Goal: Feedback & Contribution: Leave review/rating

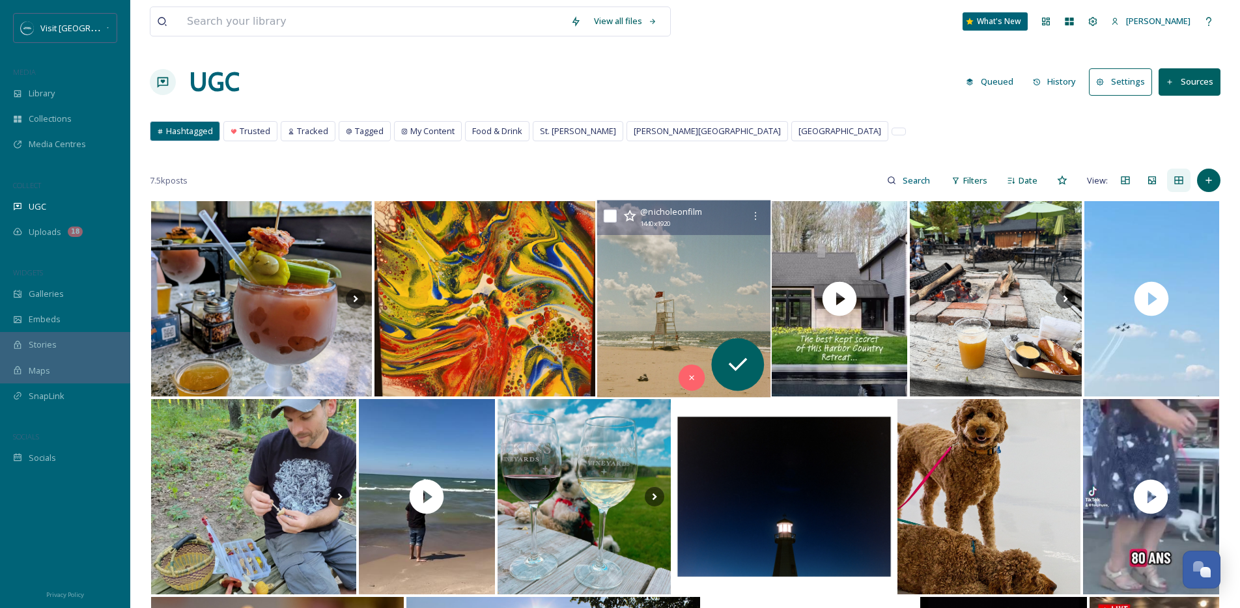
click at [662, 350] on img at bounding box center [683, 299] width 173 height 197
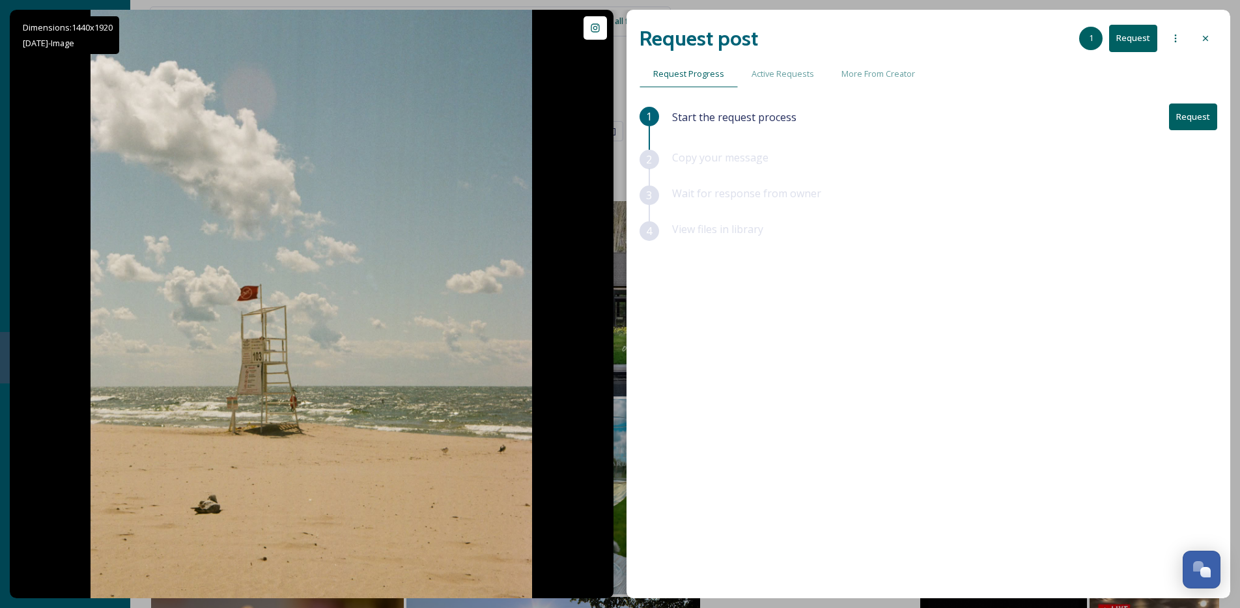
click at [1187, 35] on div "Request post 1 Request" at bounding box center [929, 38] width 578 height 31
click at [1191, 38] on div "Request post 1 Request" at bounding box center [929, 38] width 578 height 31
click at [1195, 38] on div at bounding box center [1205, 38] width 23 height 23
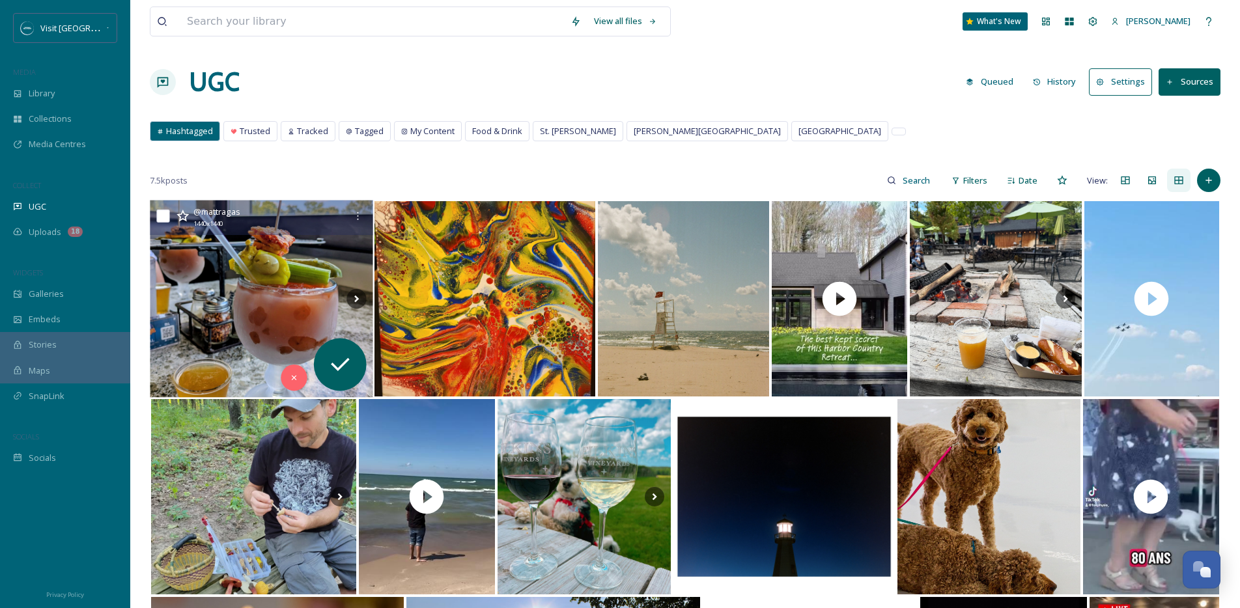
click at [251, 341] on img at bounding box center [261, 299] width 223 height 197
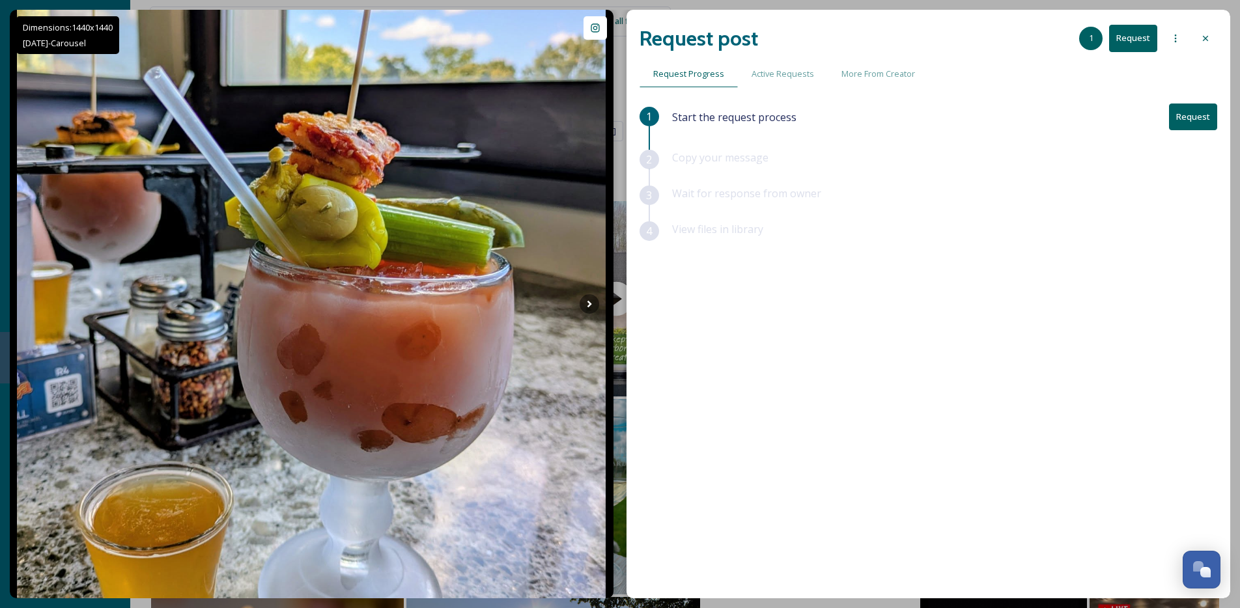
click at [1215, 47] on div at bounding box center [1205, 38] width 23 height 23
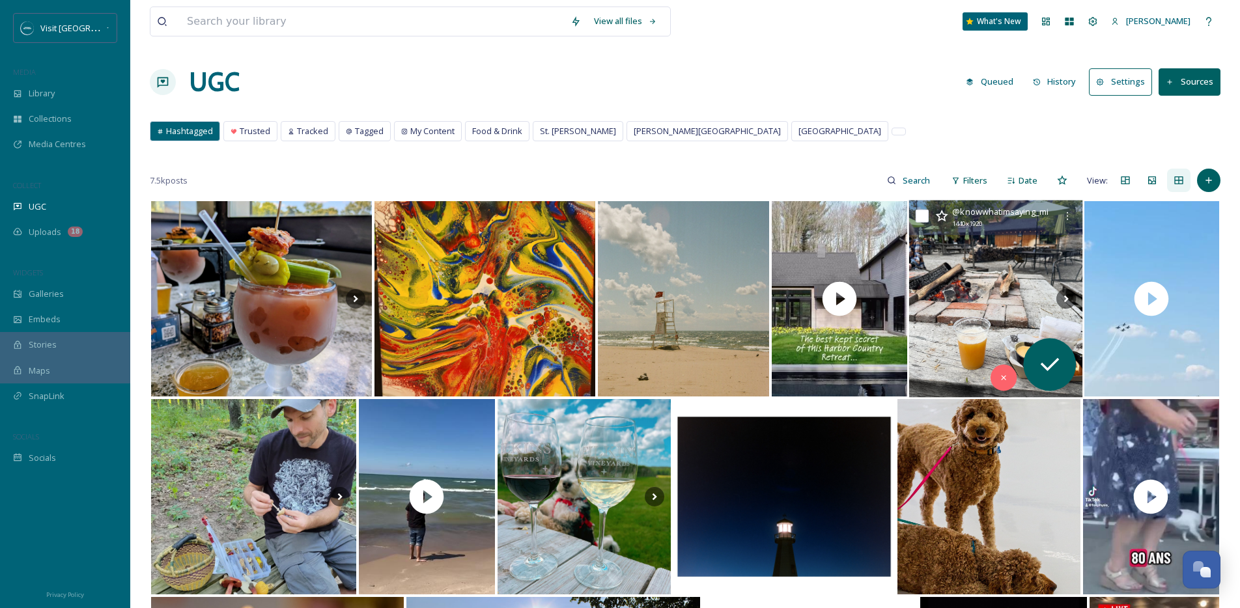
click at [989, 344] on img at bounding box center [995, 299] width 173 height 197
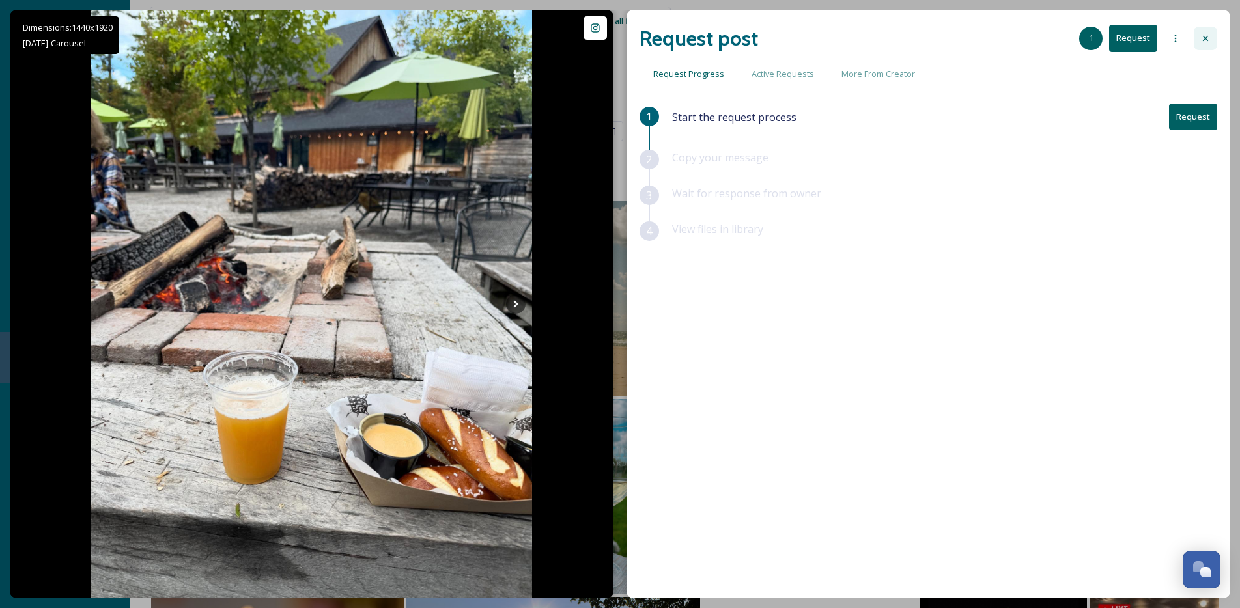
click at [1216, 40] on div at bounding box center [1205, 38] width 23 height 23
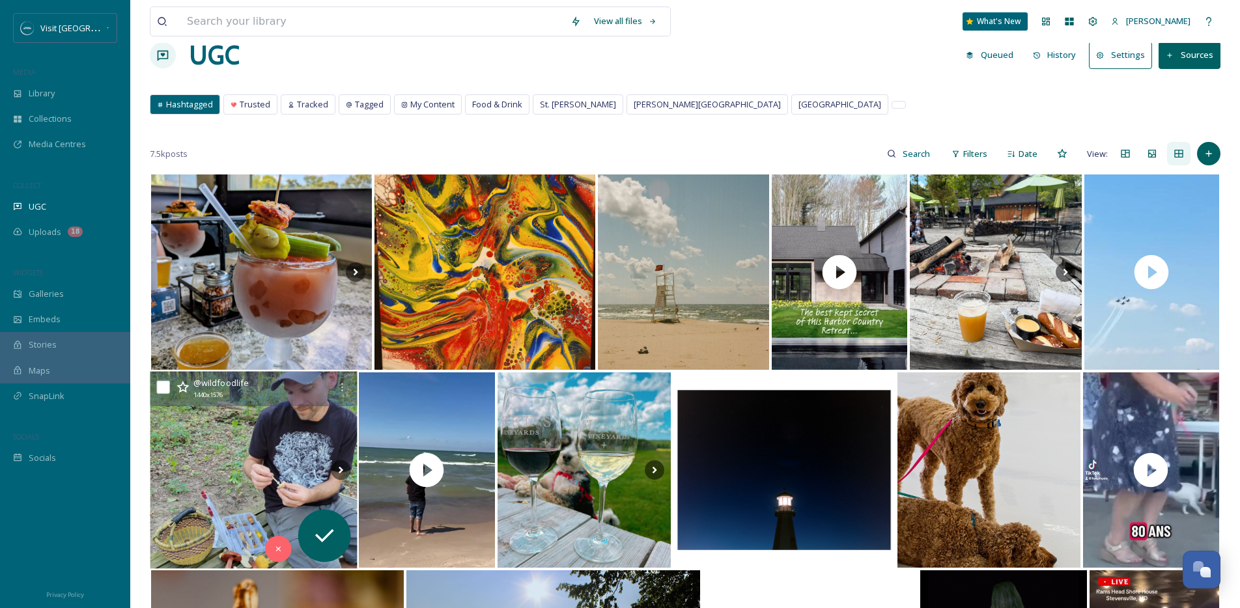
scroll to position [278, 0]
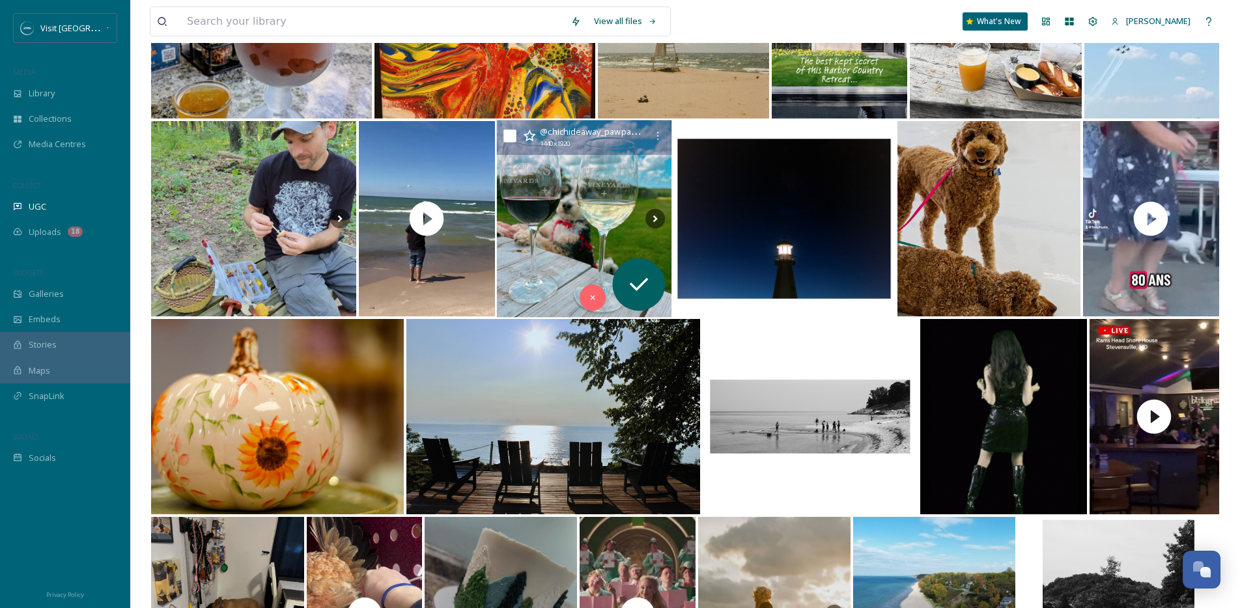
click at [556, 213] on img at bounding box center [584, 219] width 175 height 197
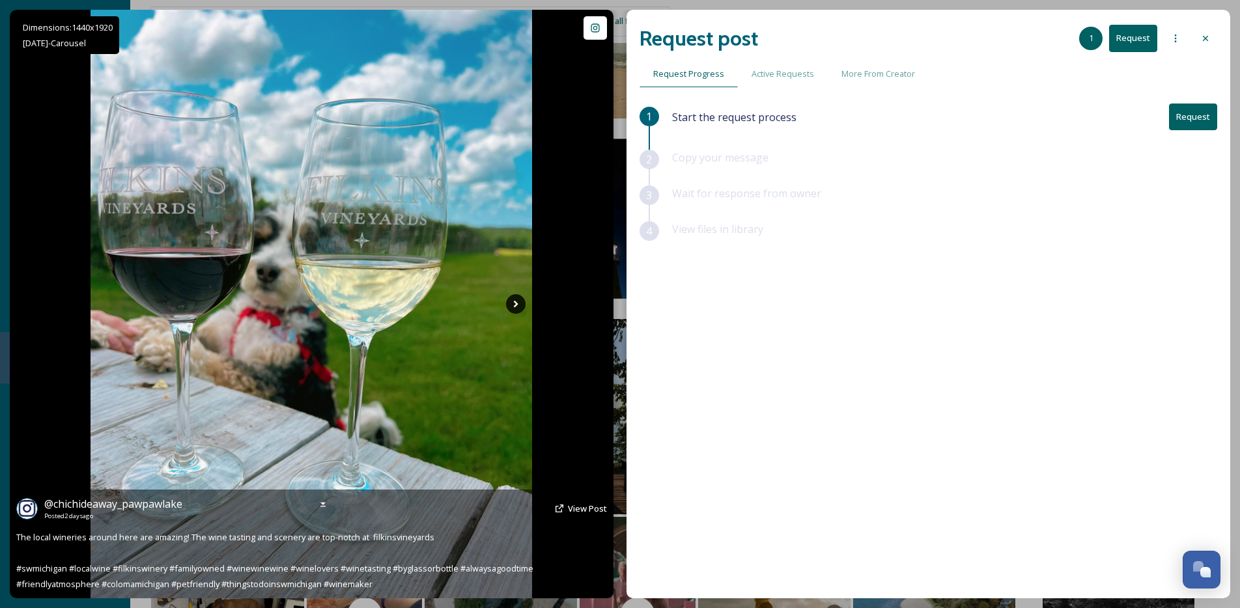
click at [507, 305] on icon at bounding box center [516, 304] width 20 height 20
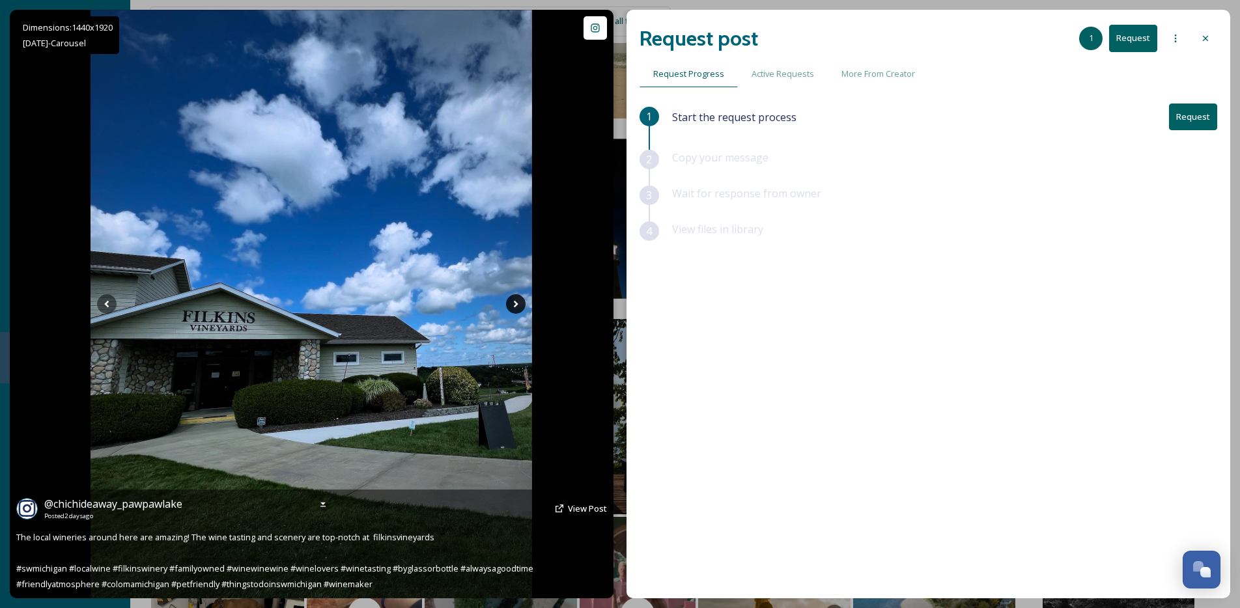
click at [511, 306] on icon at bounding box center [516, 304] width 20 height 20
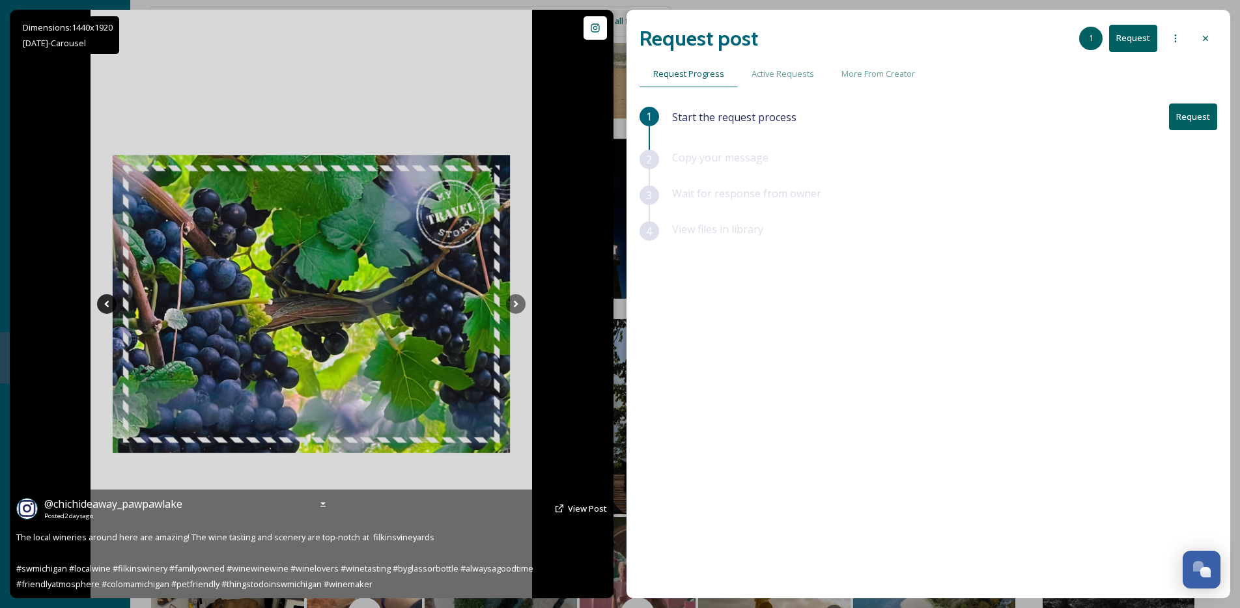
click at [109, 305] on icon at bounding box center [107, 304] width 20 height 20
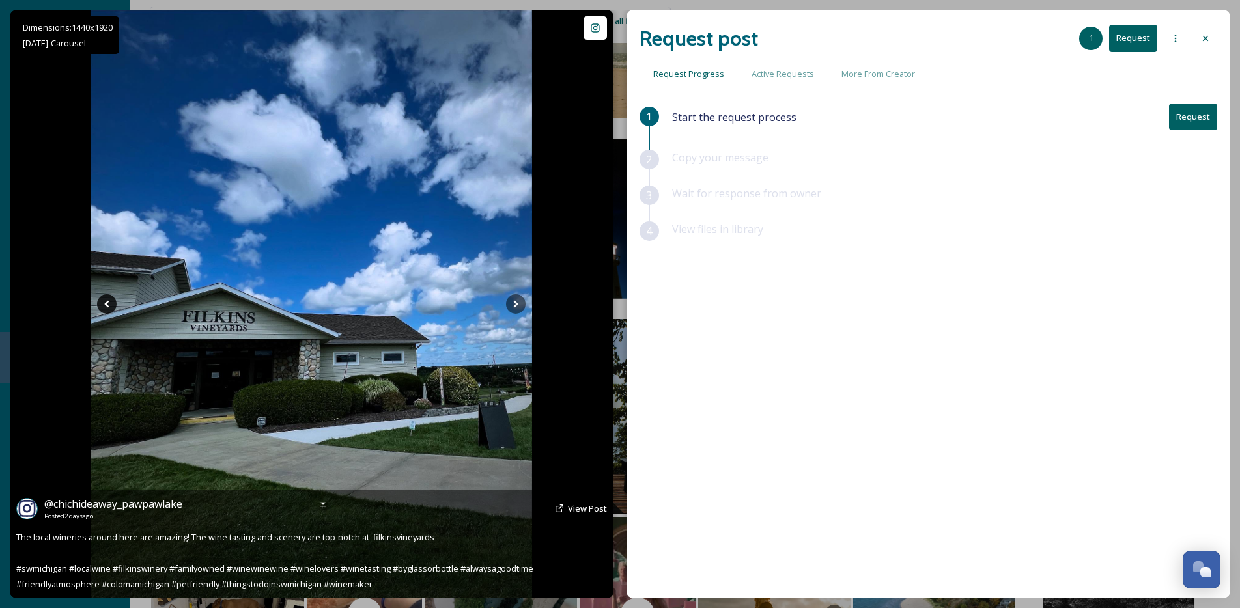
click at [109, 305] on icon at bounding box center [107, 304] width 20 height 20
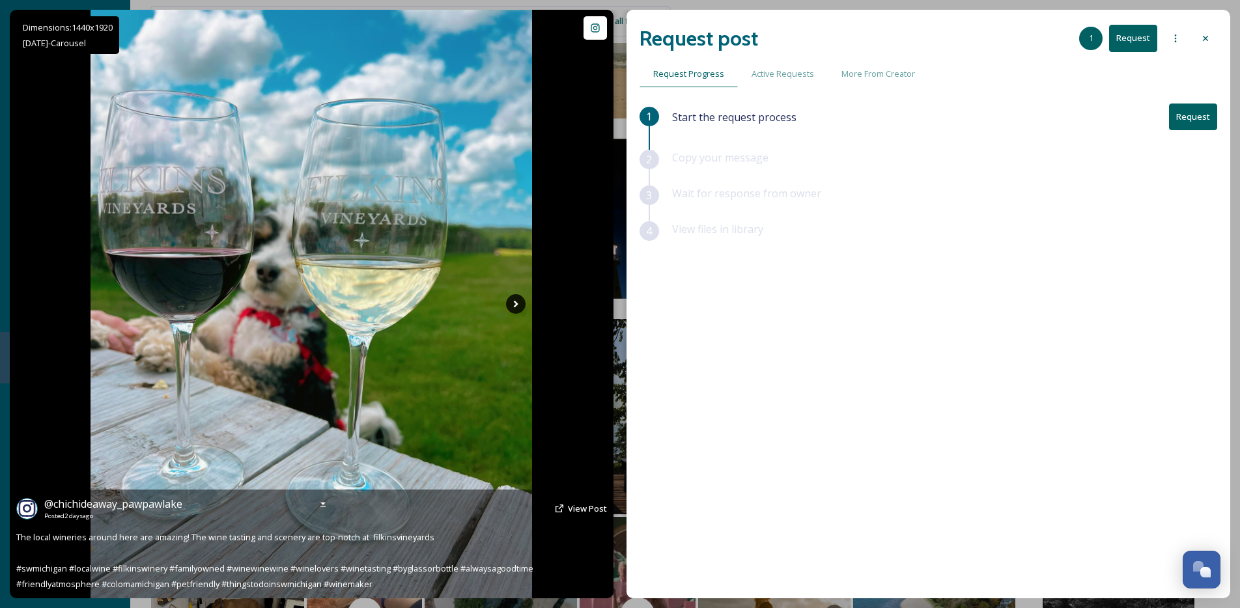
click at [518, 306] on icon at bounding box center [516, 304] width 20 height 20
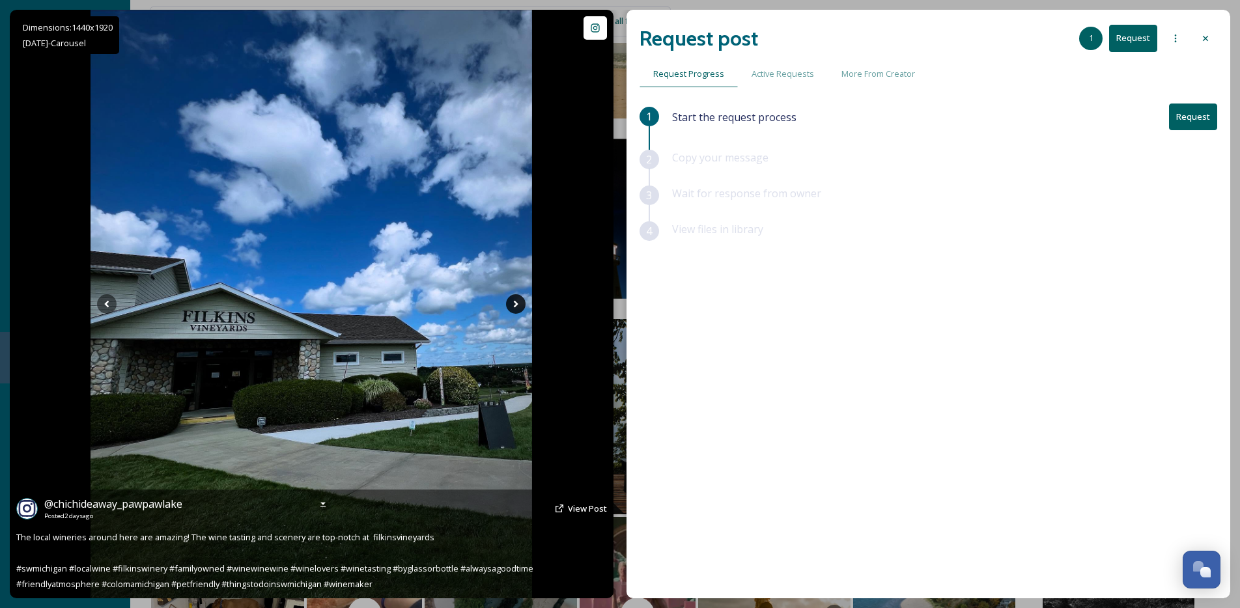
click at [518, 306] on icon at bounding box center [516, 304] width 20 height 20
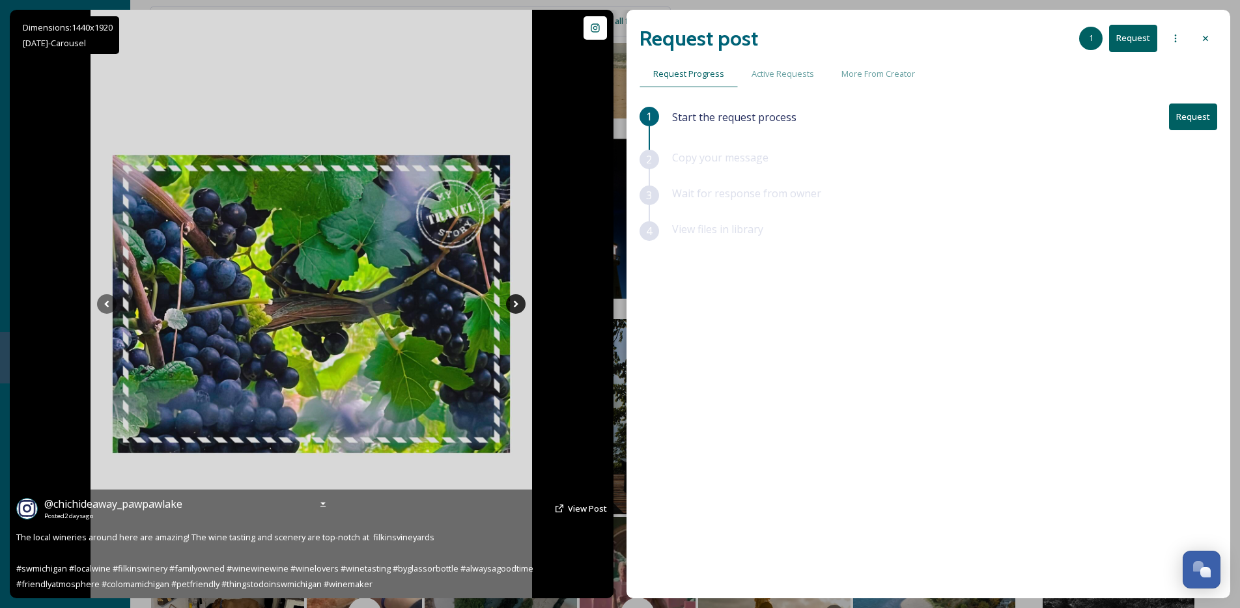
click at [518, 306] on icon at bounding box center [516, 304] width 20 height 20
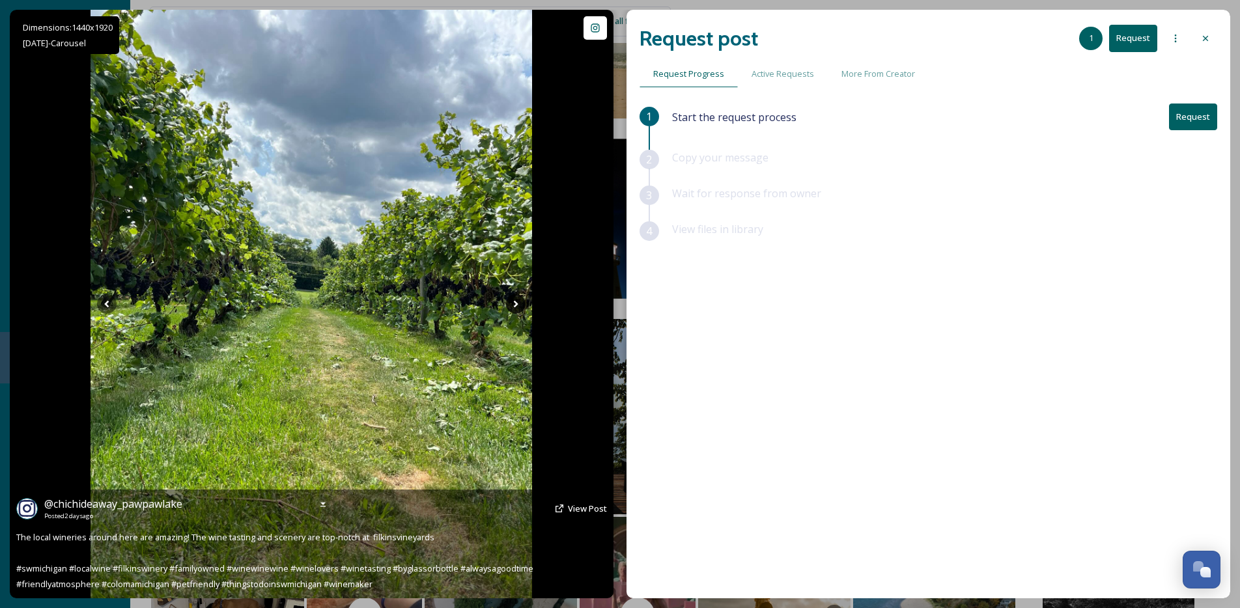
click at [518, 306] on icon at bounding box center [516, 304] width 20 height 20
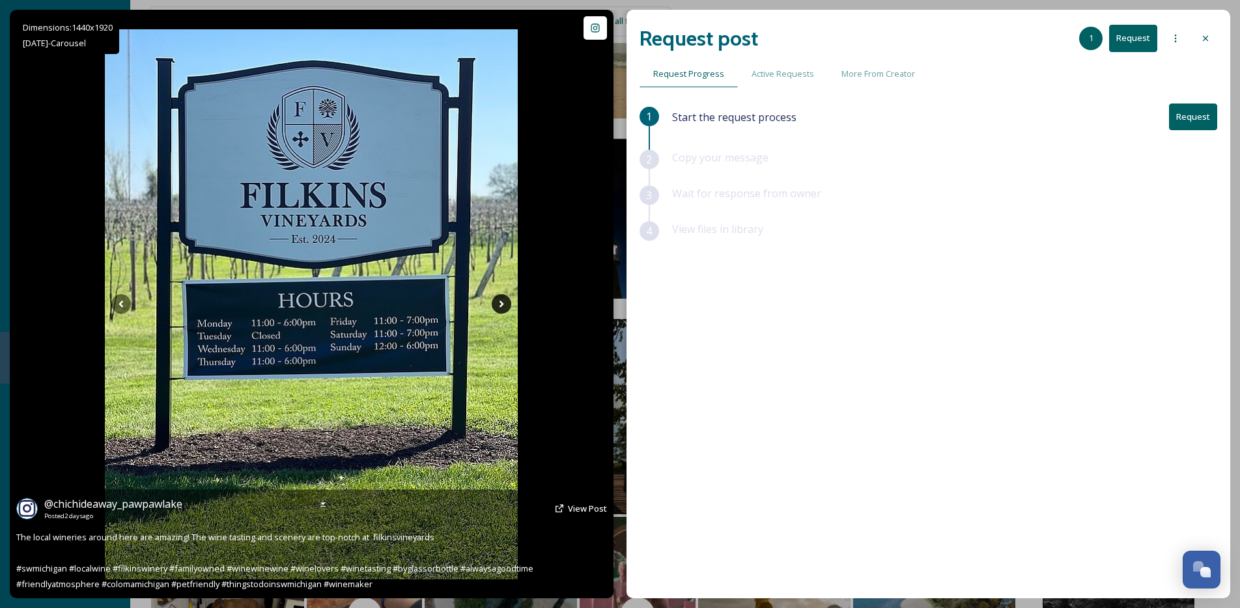
click at [518, 306] on img at bounding box center [311, 304] width 413 height 550
click at [505, 308] on icon at bounding box center [502, 304] width 20 height 20
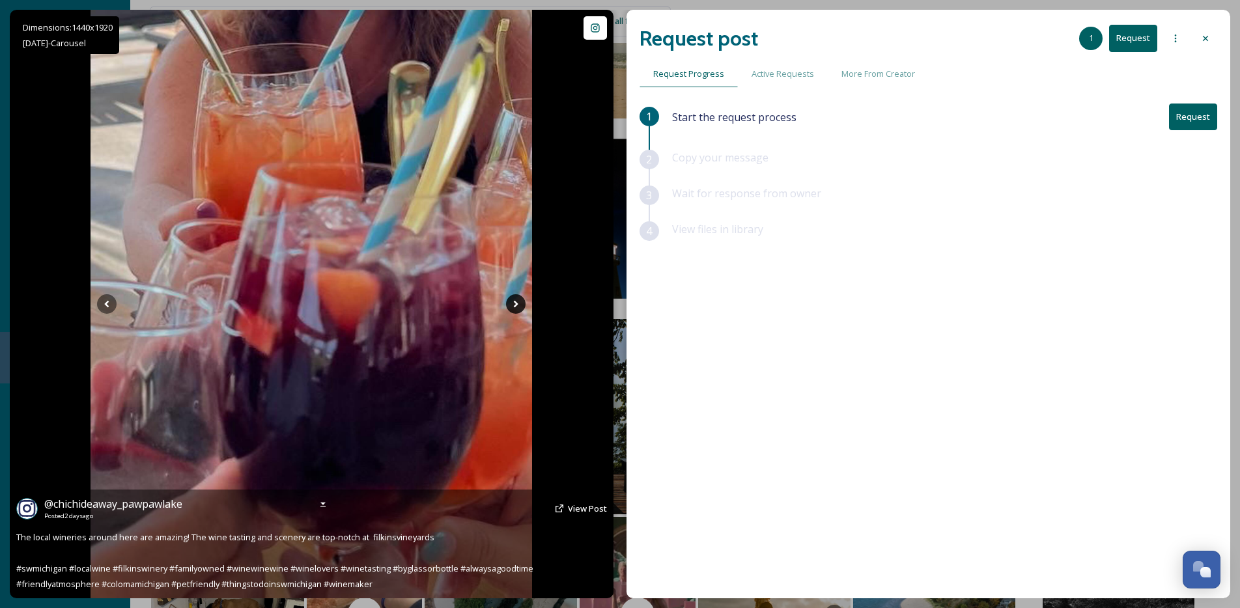
click at [505, 308] on img at bounding box center [312, 304] width 442 height 589
click at [512, 307] on icon at bounding box center [516, 304] width 20 height 20
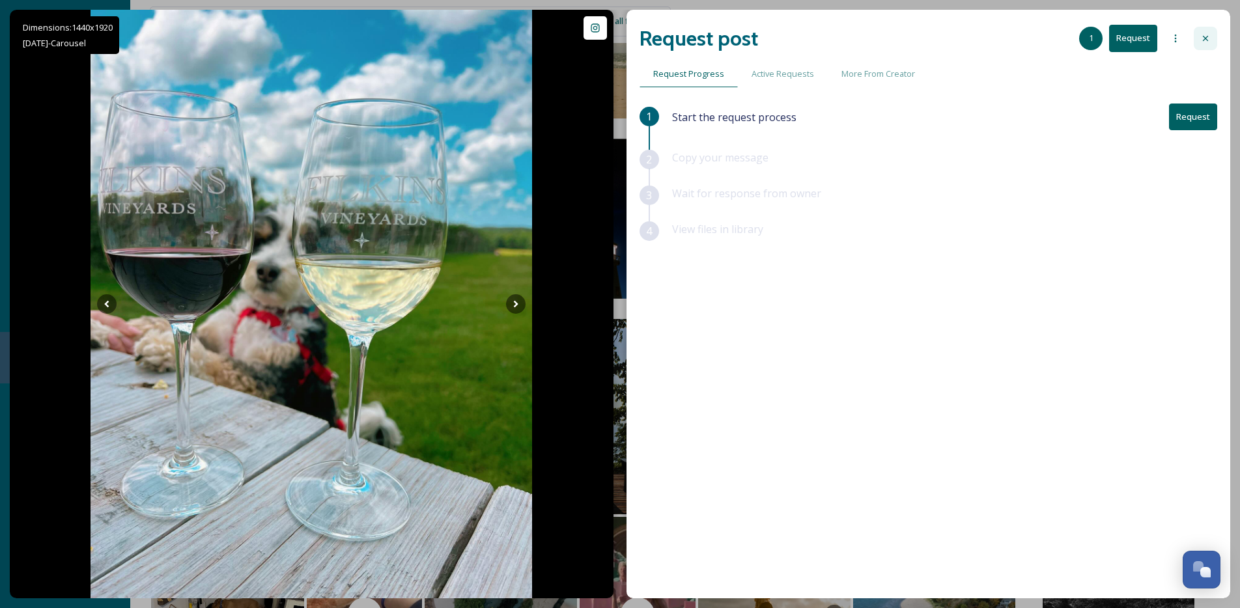
click at [1209, 41] on icon at bounding box center [1206, 38] width 10 height 10
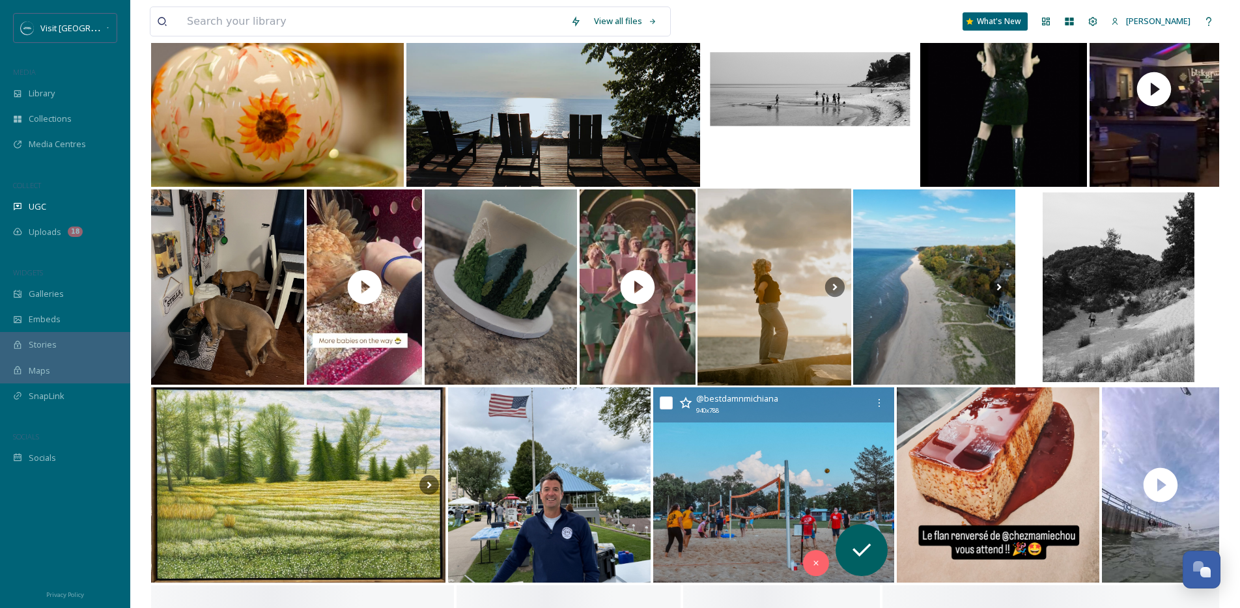
scroll to position [696, 0]
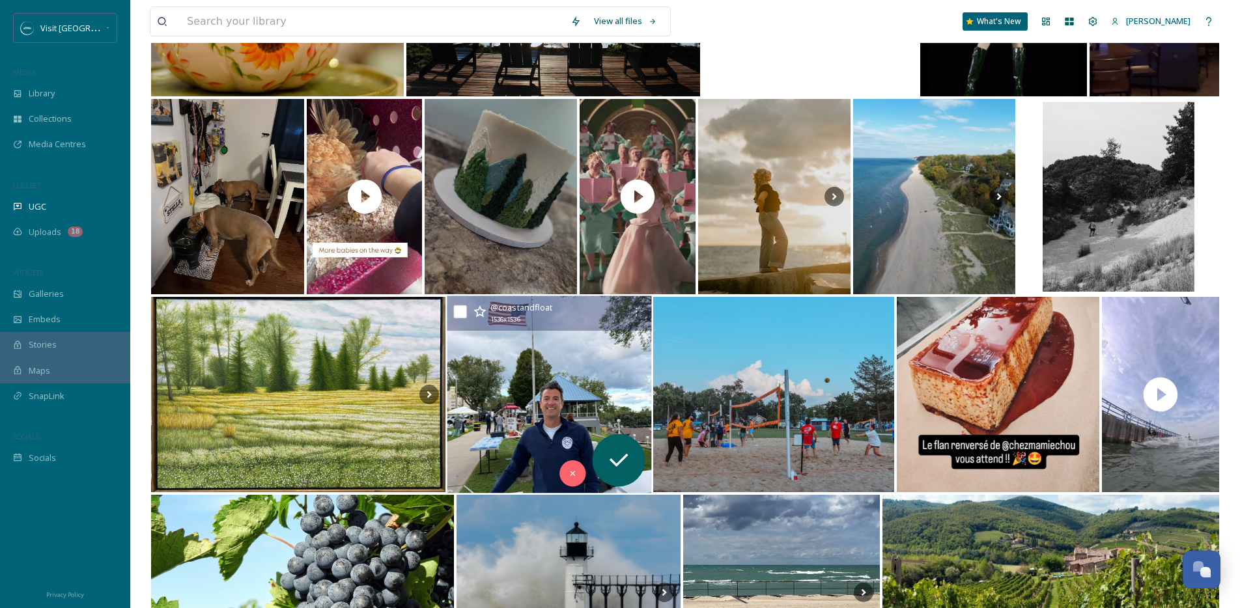
click at [575, 421] on img at bounding box center [550, 394] width 205 height 197
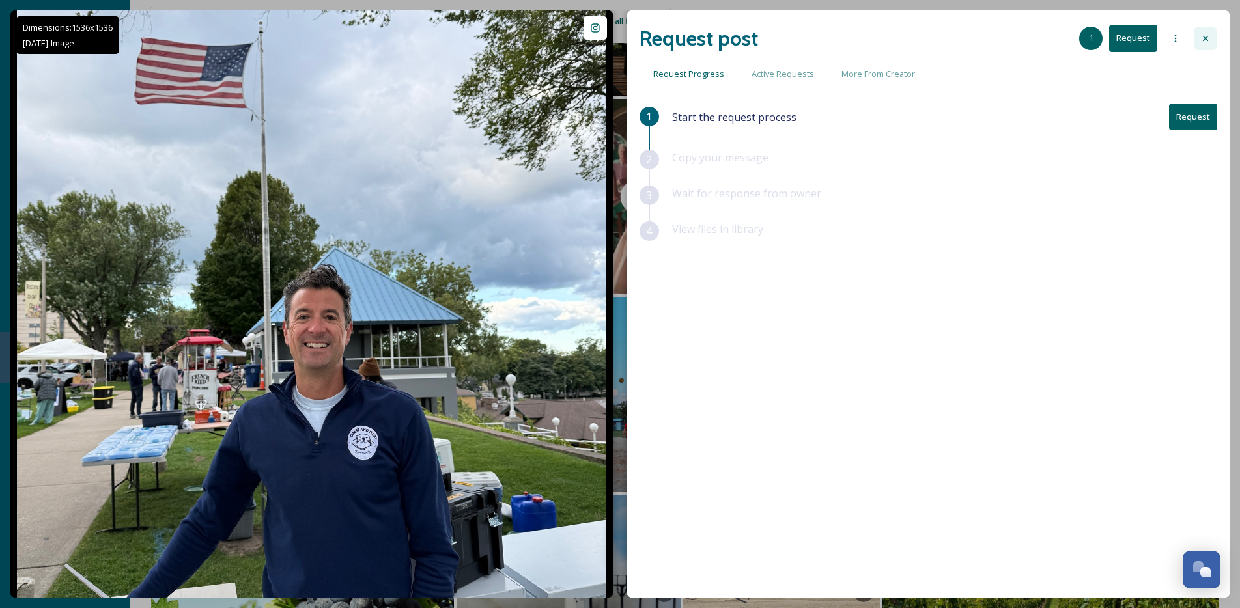
click at [1215, 44] on div at bounding box center [1205, 38] width 23 height 23
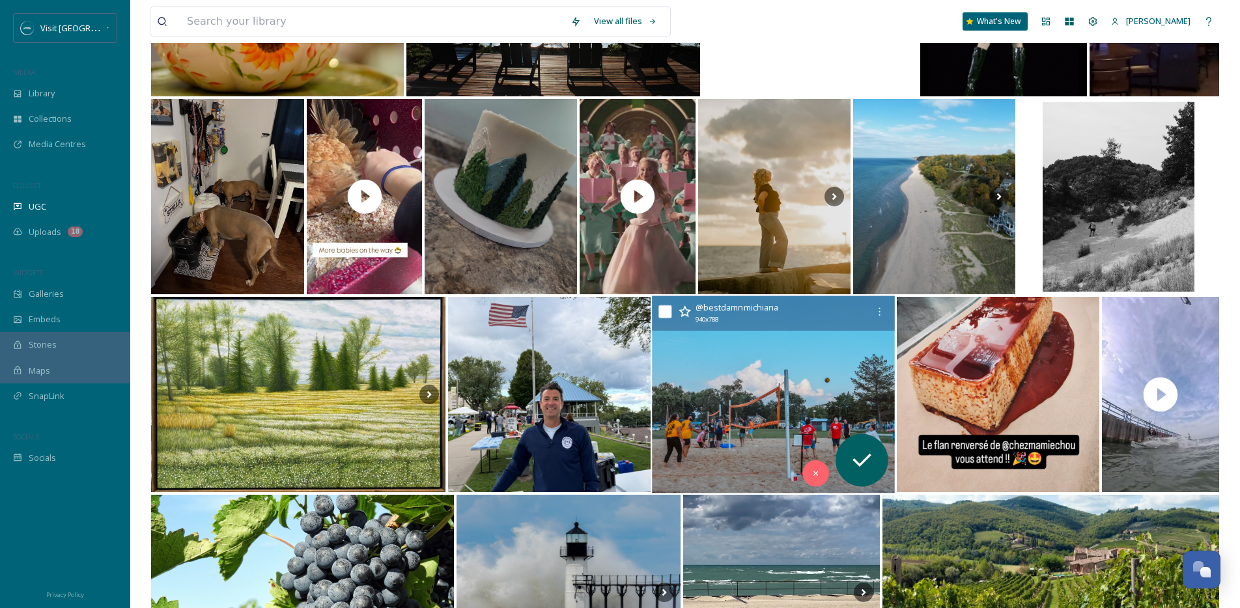
click at [750, 332] on img at bounding box center [774, 394] width 243 height 197
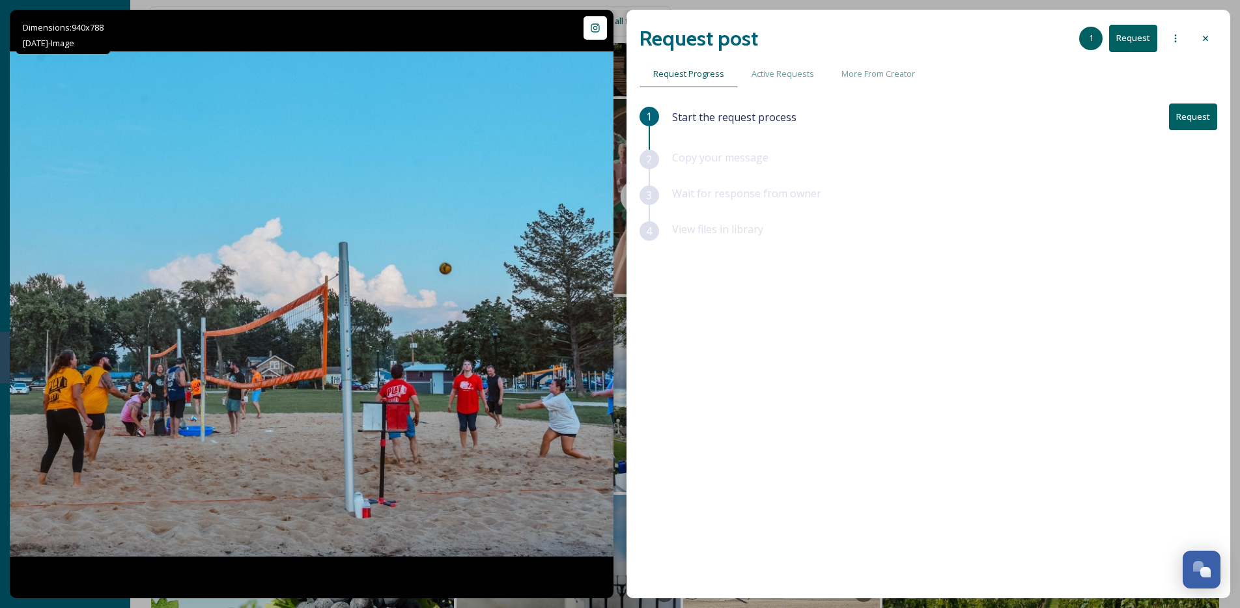
click at [1202, 44] on div at bounding box center [1205, 38] width 23 height 23
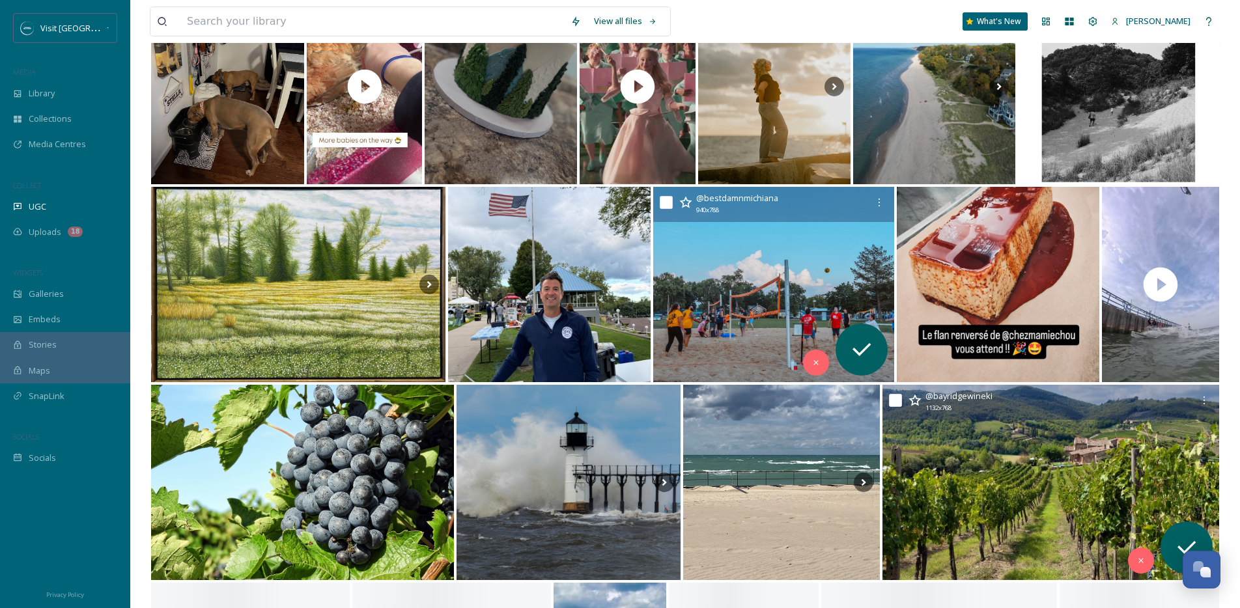
scroll to position [1032, 0]
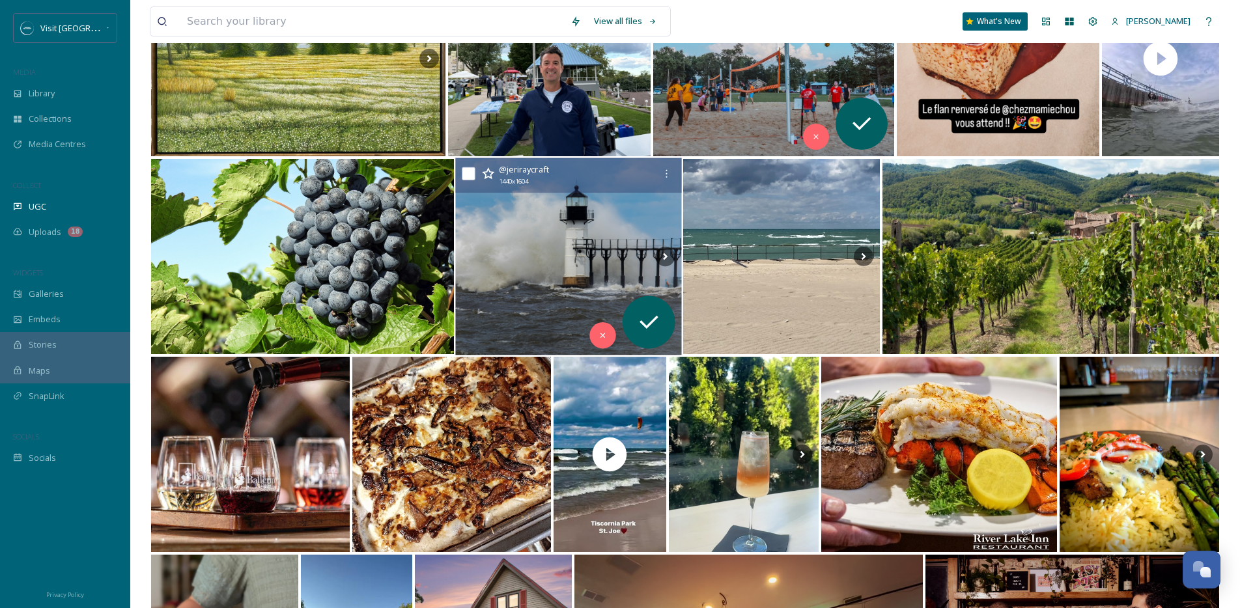
click at [586, 261] on img at bounding box center [568, 256] width 227 height 197
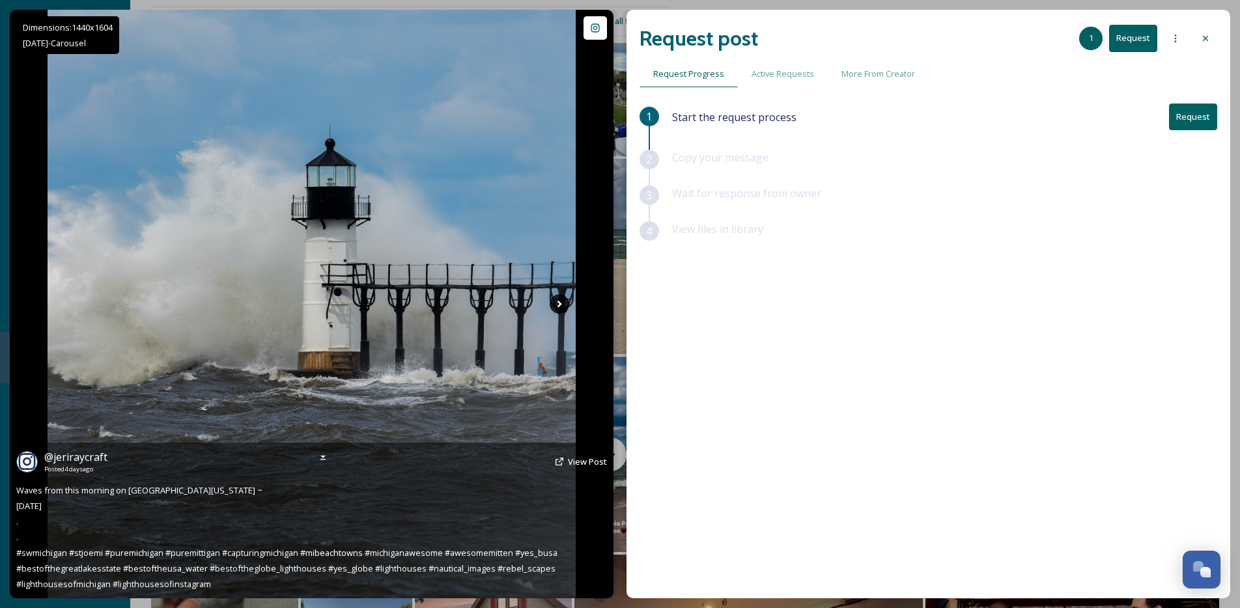
click at [552, 302] on icon at bounding box center [560, 304] width 20 height 20
click at [556, 302] on icon at bounding box center [560, 304] width 20 height 20
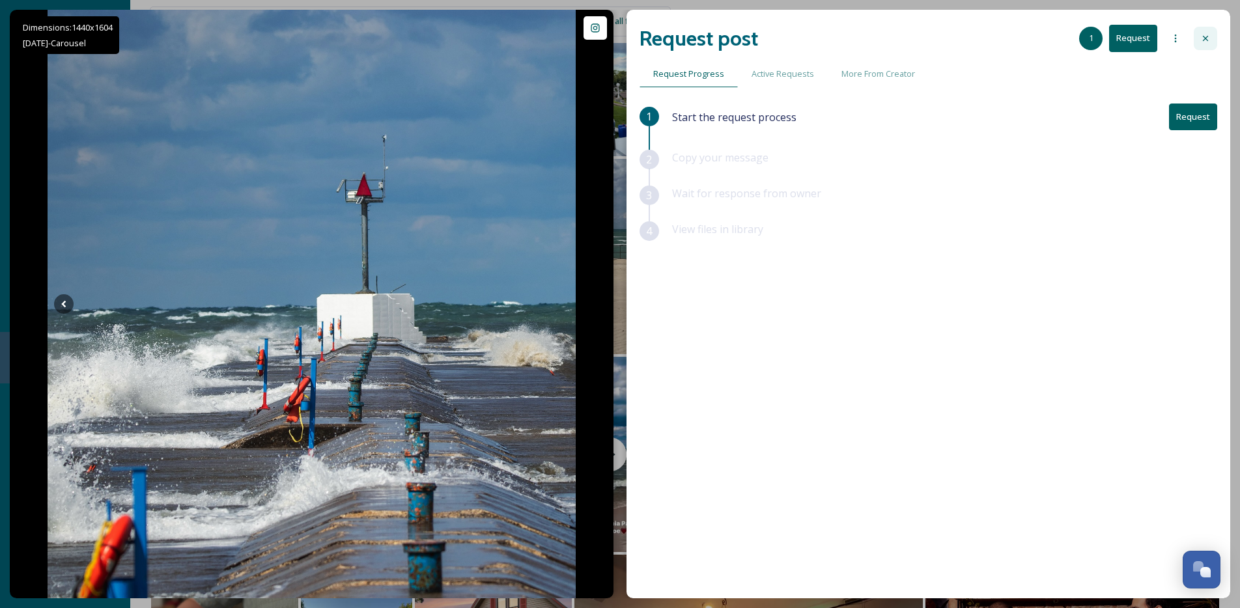
click at [1204, 39] on icon at bounding box center [1206, 38] width 10 height 10
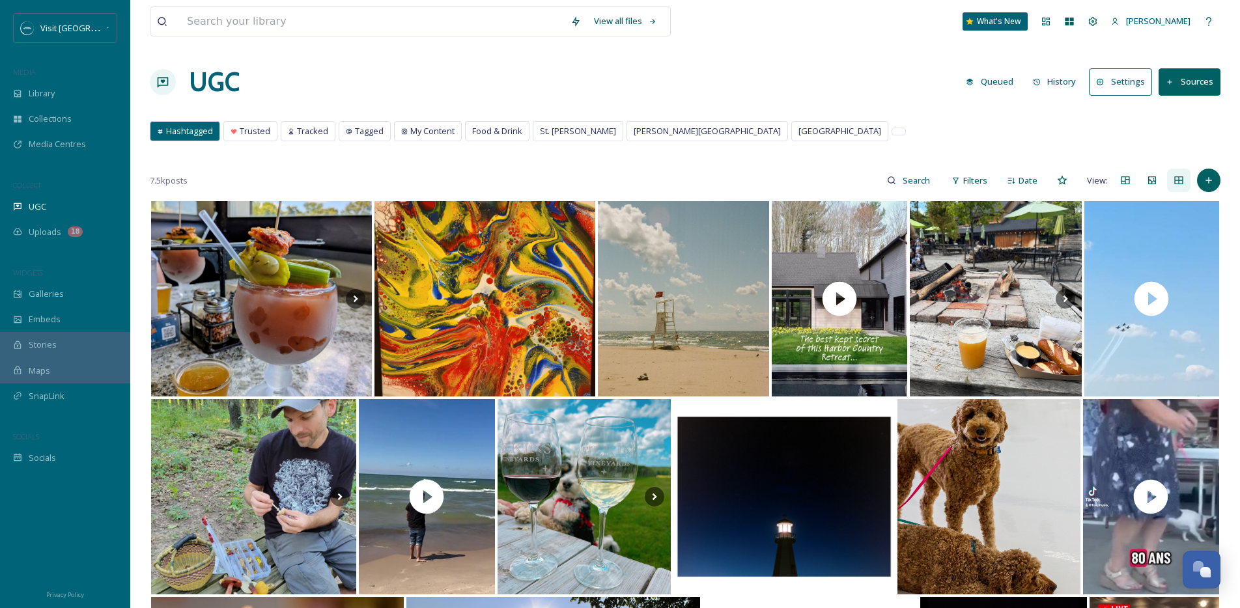
click at [995, 178] on div "7.5k posts Filters Date View:" at bounding box center [685, 180] width 1071 height 26
click at [950, 180] on div "Filters" at bounding box center [969, 180] width 49 height 25
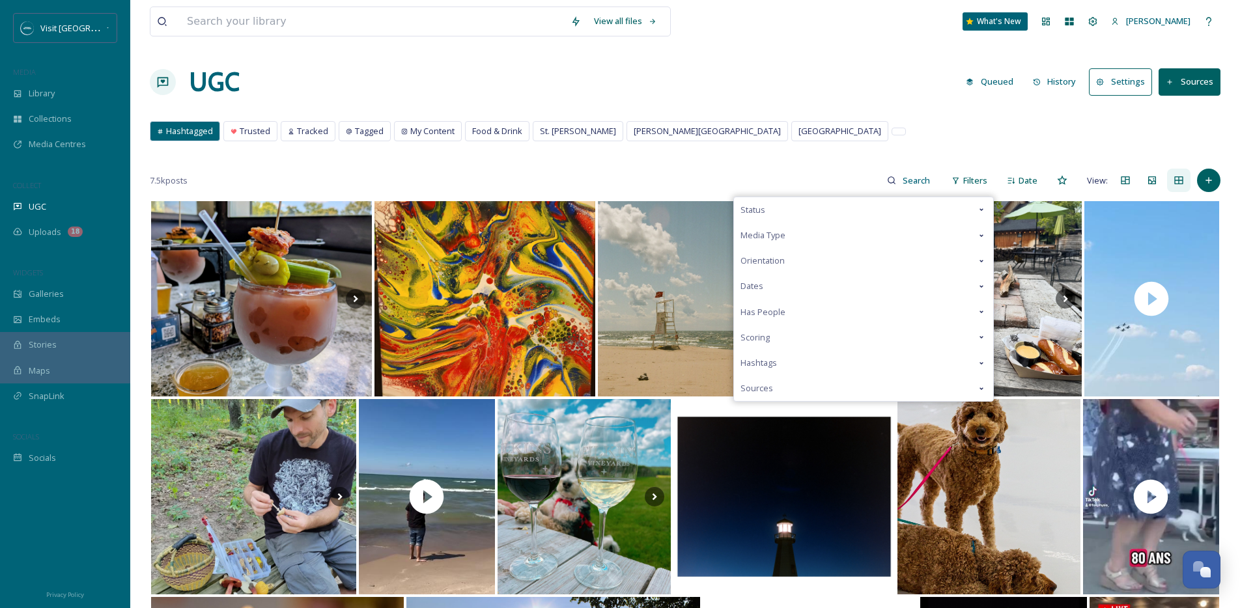
click at [791, 343] on div "Scoring" at bounding box center [863, 337] width 259 height 25
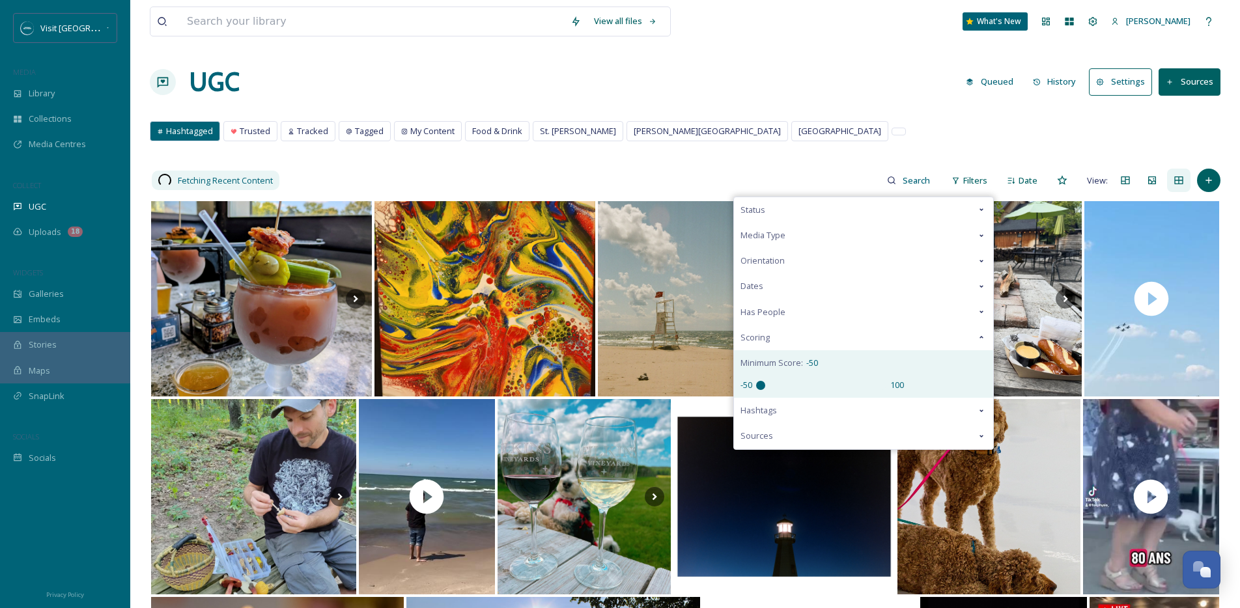
drag, startPoint x: 812, startPoint y: 386, endPoint x: 727, endPoint y: 389, distance: 85.4
type input "-50"
click at [756, 389] on input "range" at bounding box center [821, 385] width 130 height 9
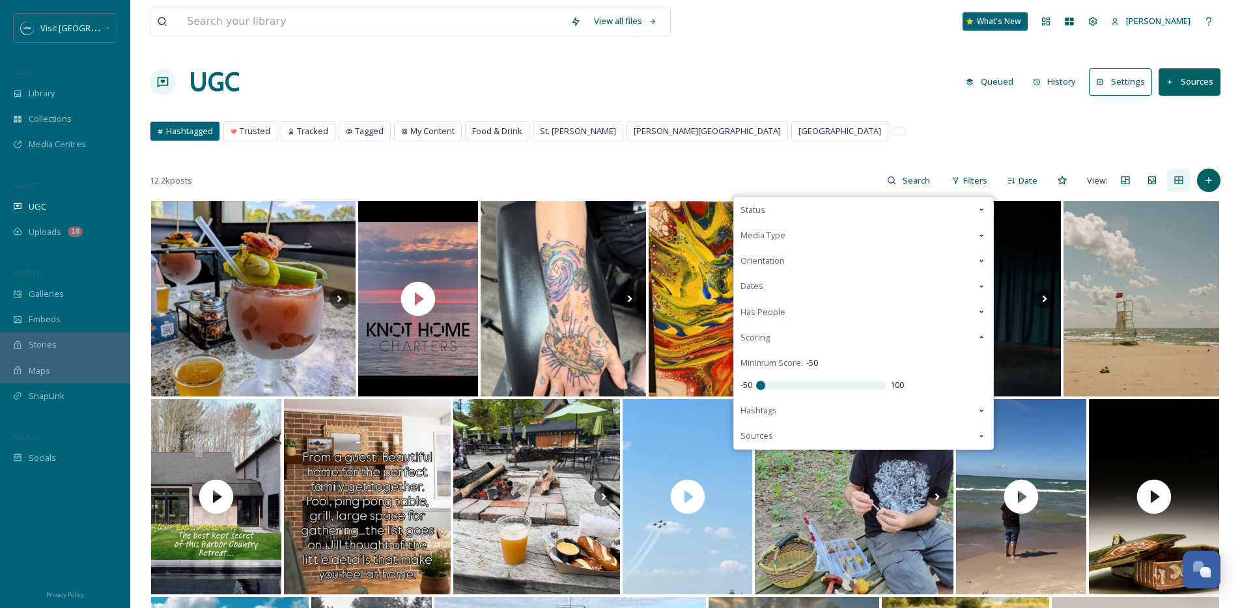
click at [862, 111] on div "View all files What's New [PERSON_NAME] UGC Queued History Settings Sources Has…" at bounding box center [685, 512] width 1110 height 1025
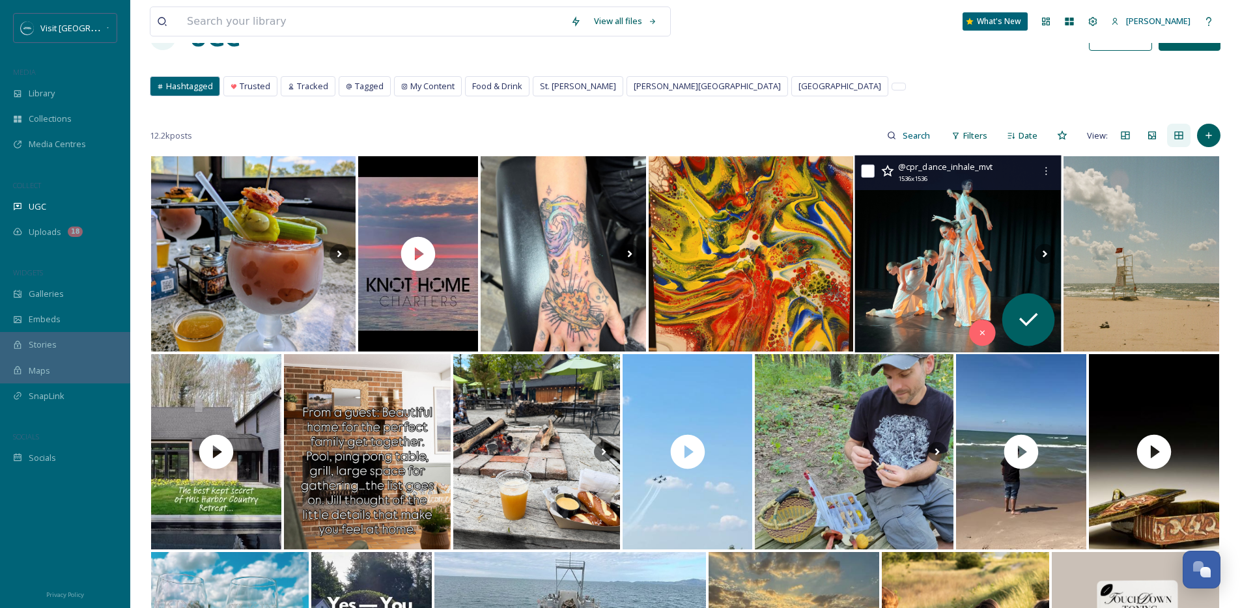
scroll to position [48, 0]
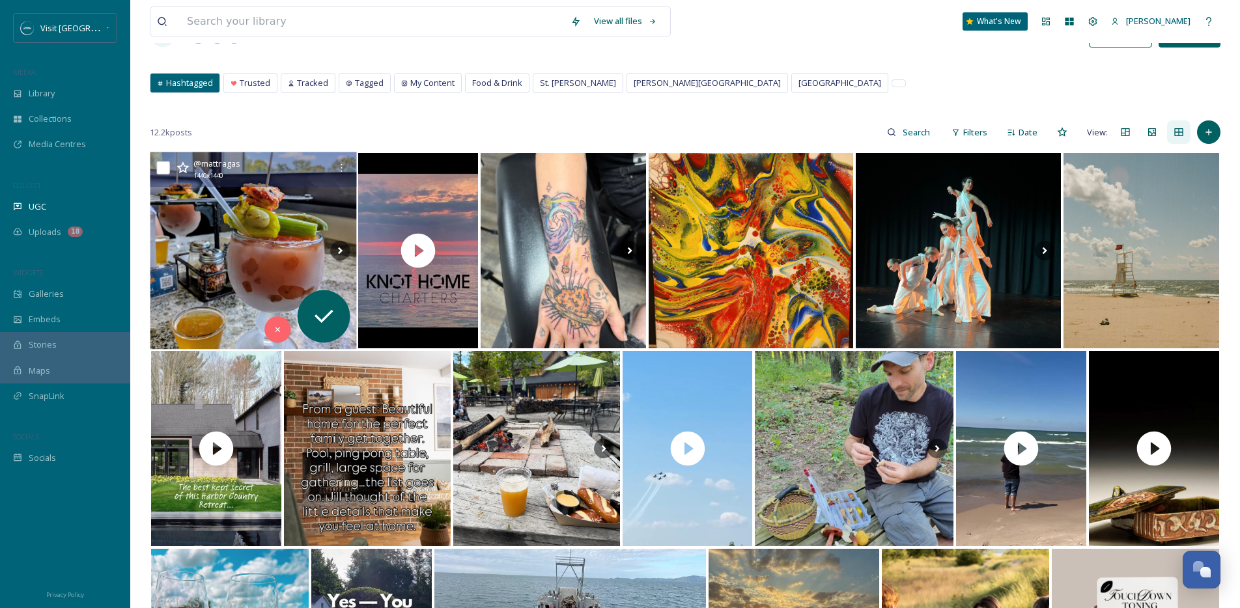
click at [163, 164] on input "checkbox" at bounding box center [163, 168] width 13 height 13
checkbox input "true"
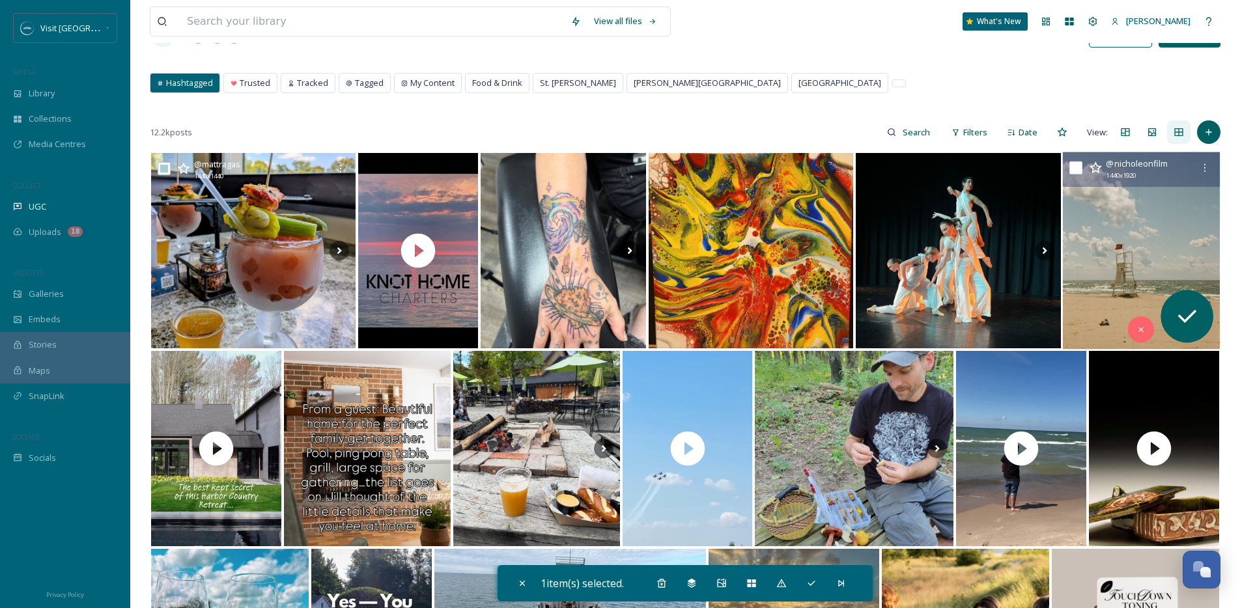
click at [1079, 170] on input "checkbox" at bounding box center [1076, 168] width 13 height 13
checkbox input "true"
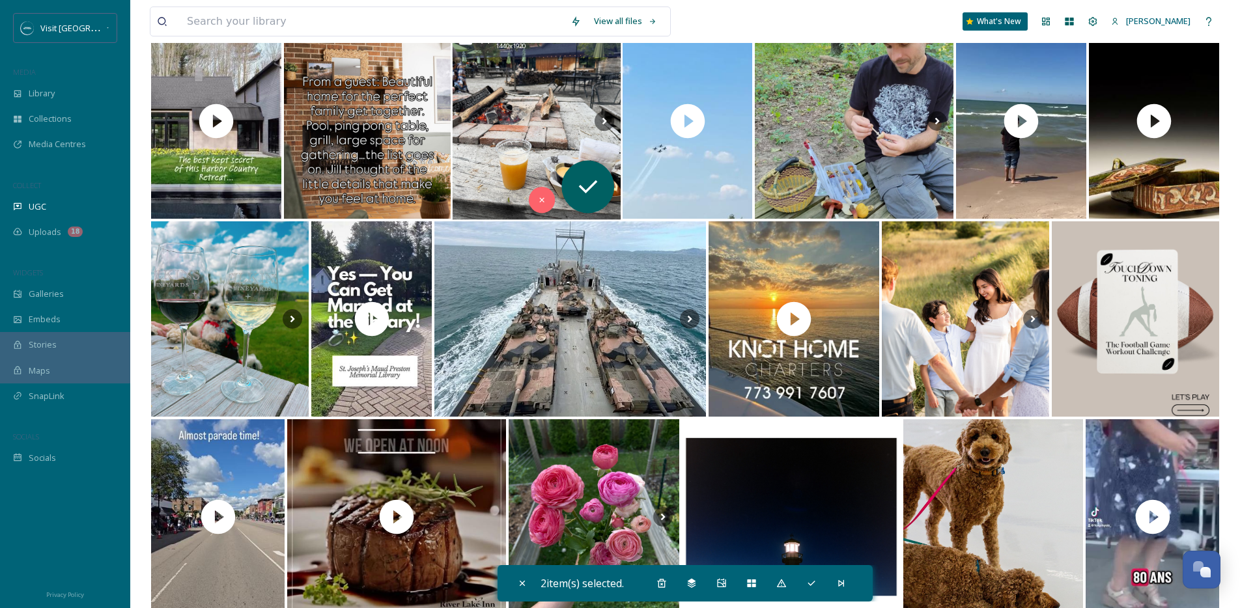
scroll to position [381, 0]
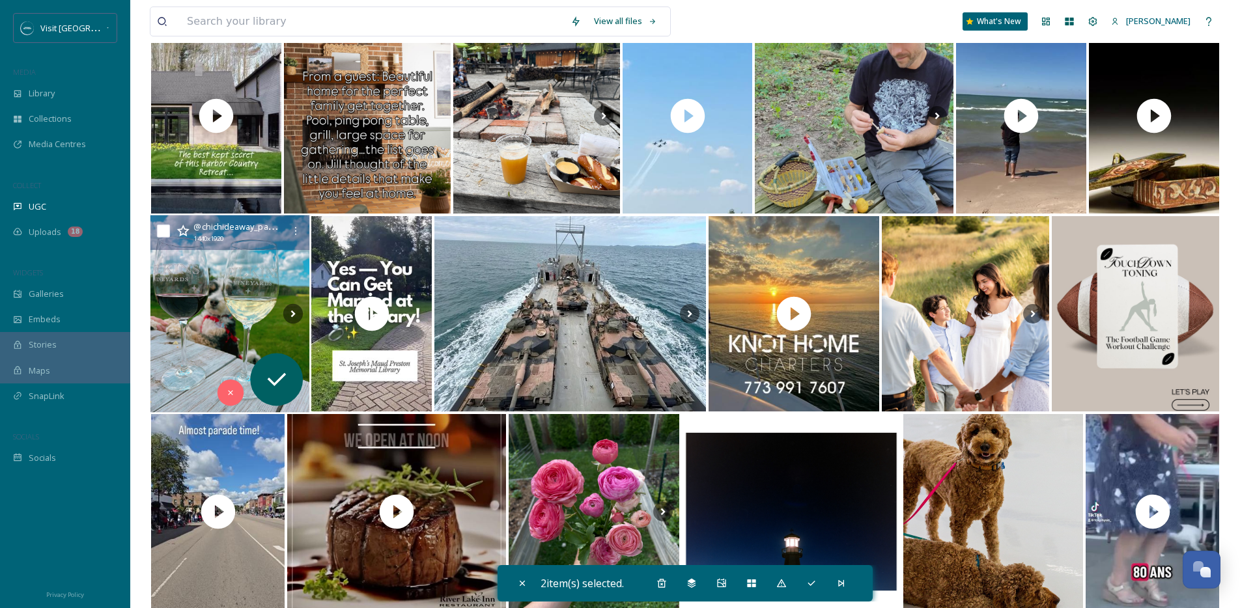
click at [163, 229] on input "checkbox" at bounding box center [163, 231] width 13 height 13
checkbox input "true"
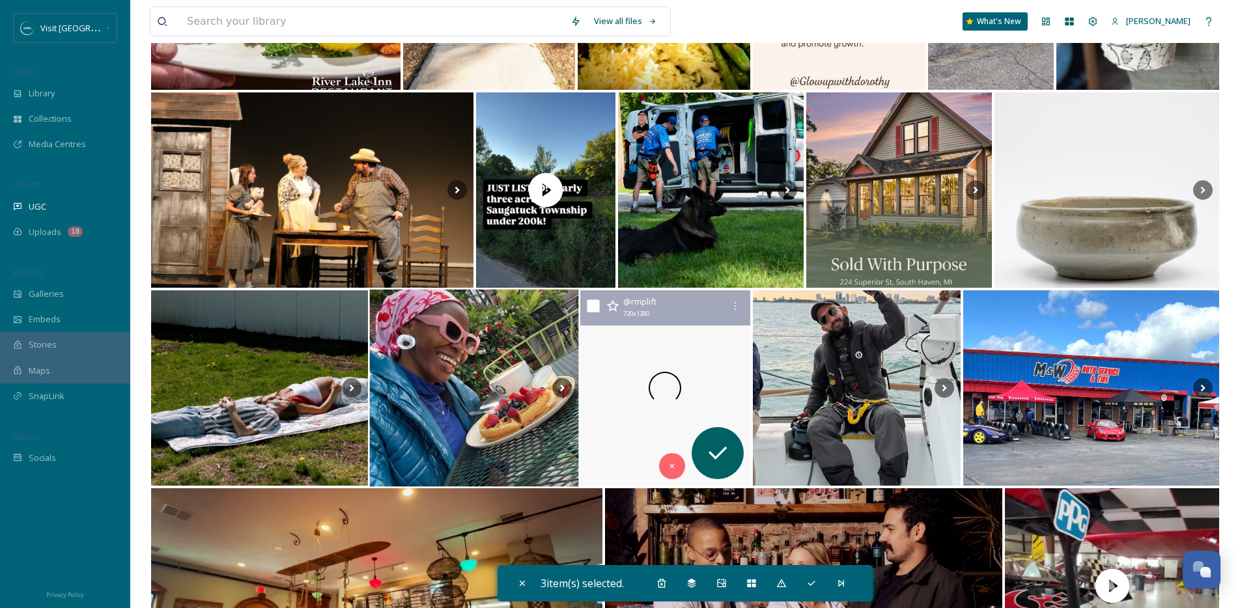
scroll to position [2684, 0]
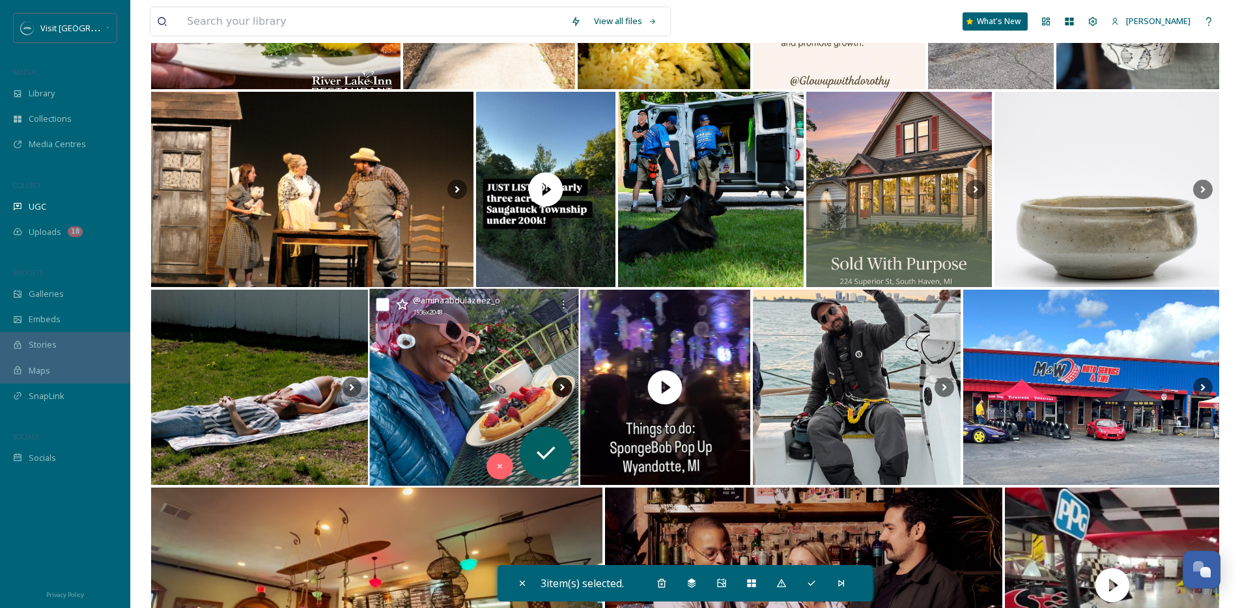
click at [558, 386] on icon at bounding box center [562, 388] width 20 height 20
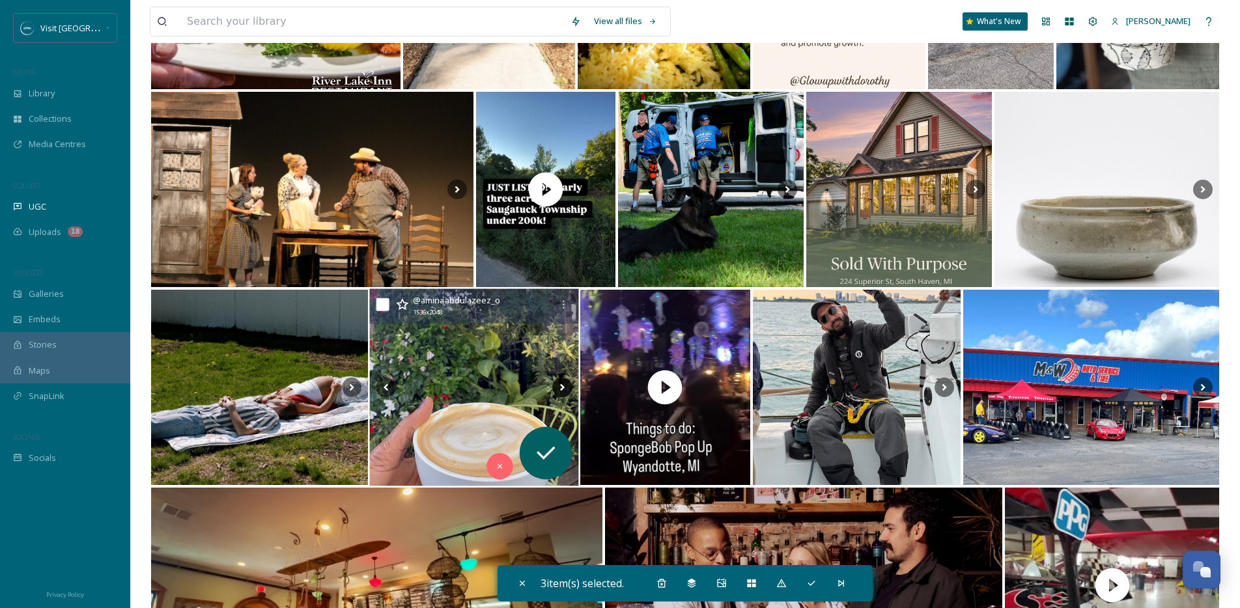
click at [559, 388] on icon at bounding box center [562, 388] width 20 height 20
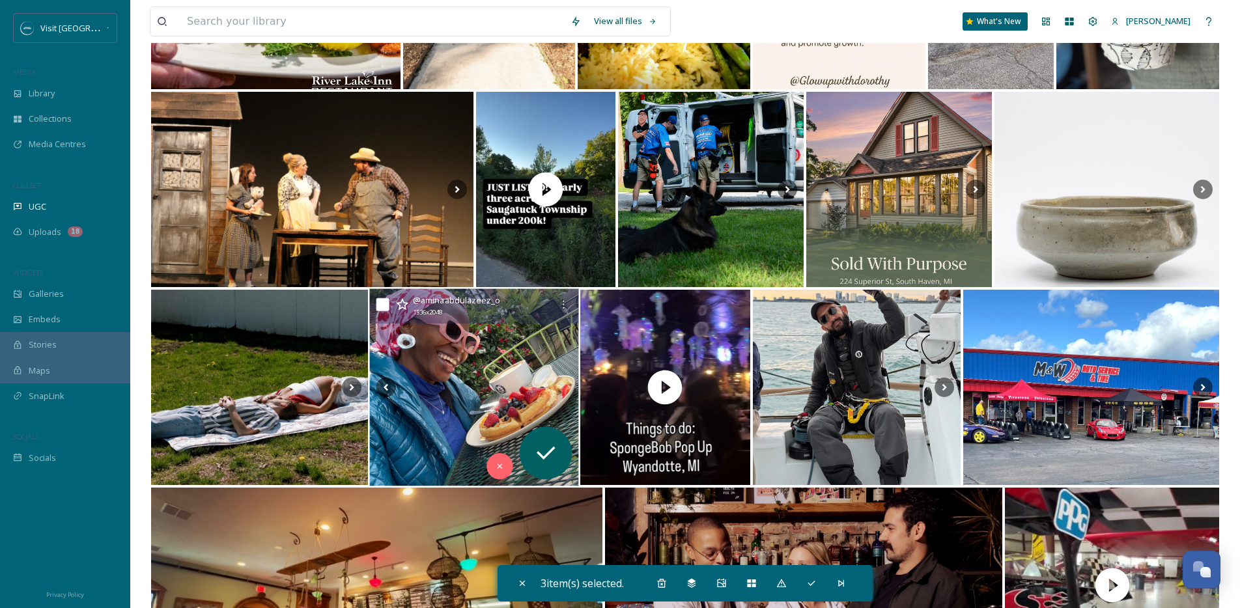
click at [461, 378] on img at bounding box center [473, 387] width 209 height 197
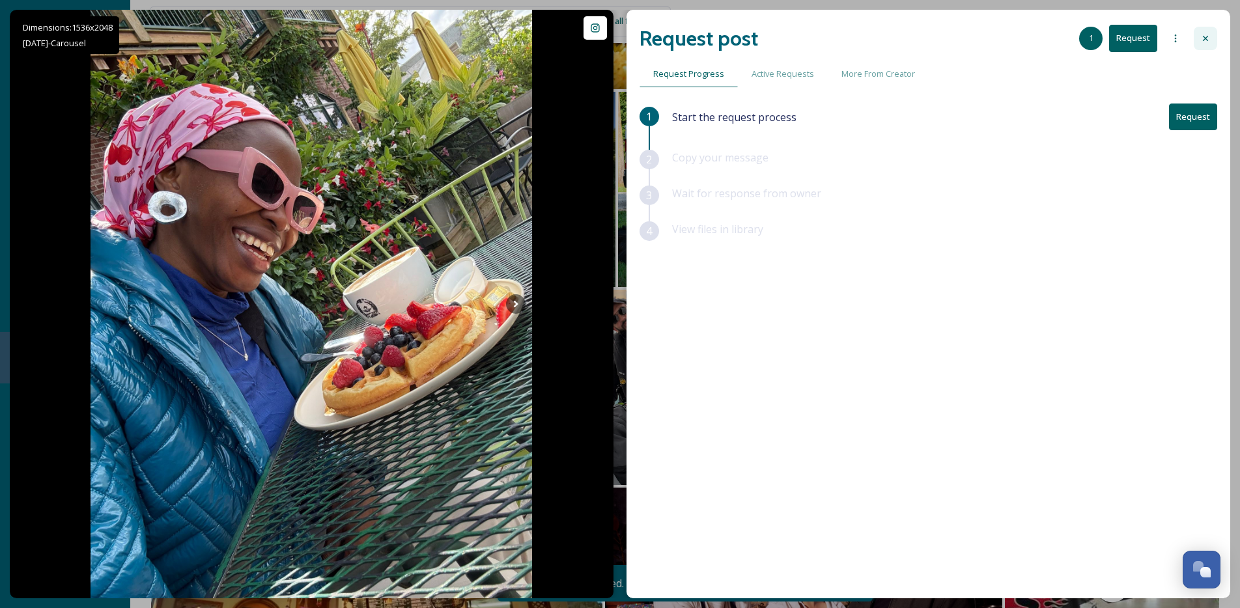
click at [1204, 31] on div at bounding box center [1205, 38] width 23 height 23
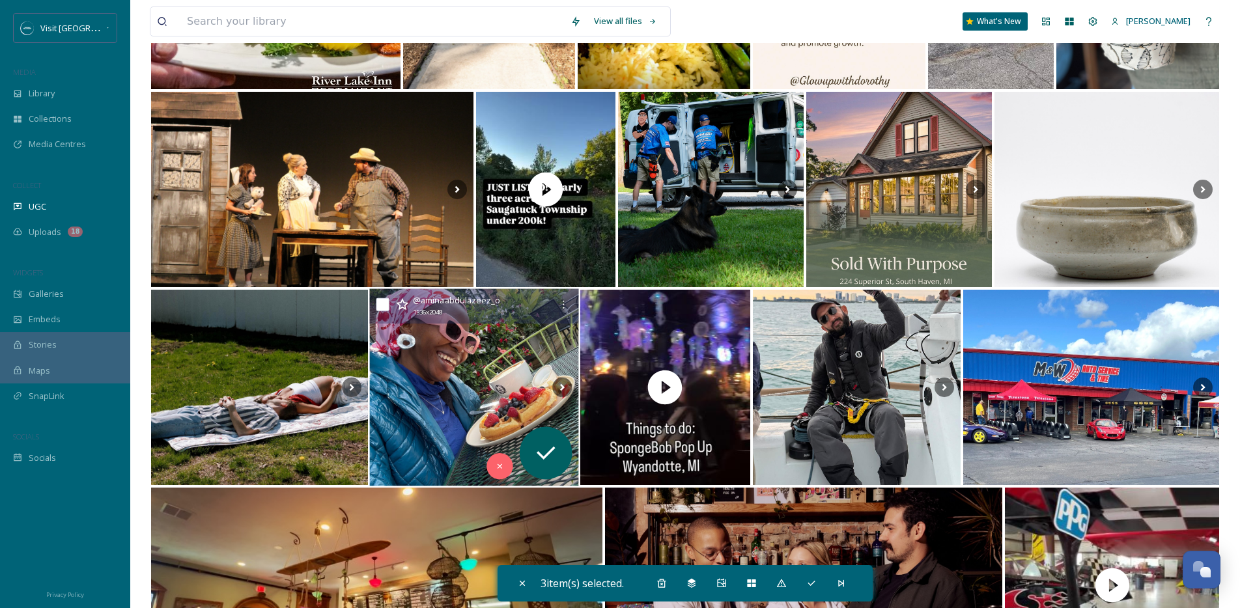
click at [378, 301] on input "checkbox" at bounding box center [382, 304] width 13 height 13
checkbox input "true"
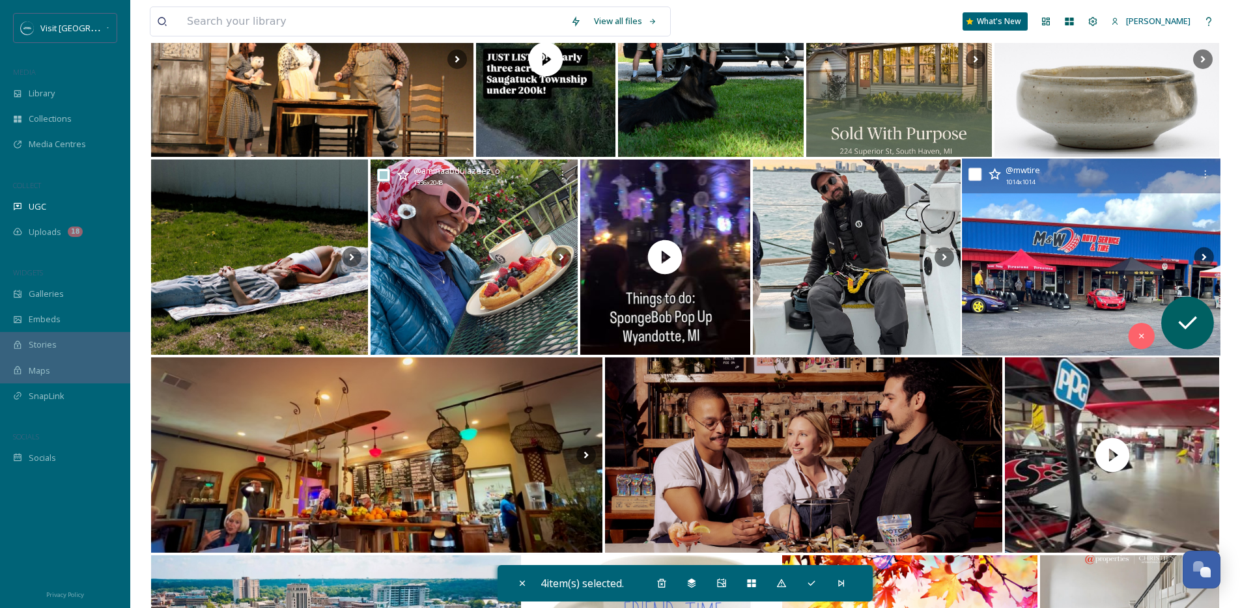
scroll to position [2969, 0]
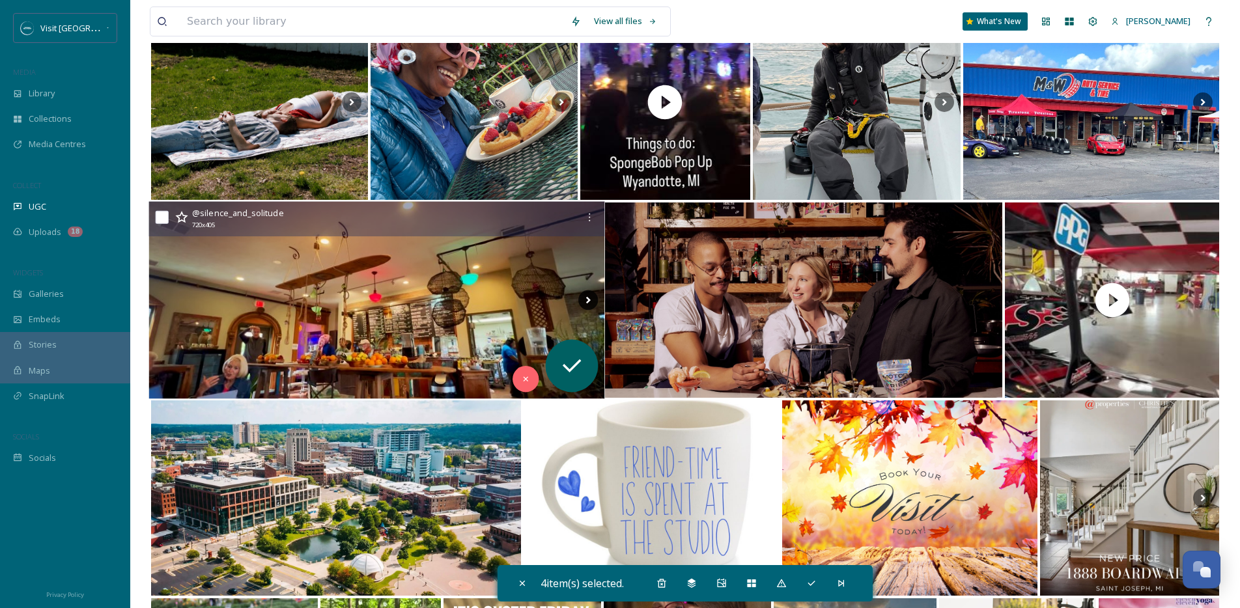
click at [586, 301] on icon at bounding box center [588, 301] width 20 height 20
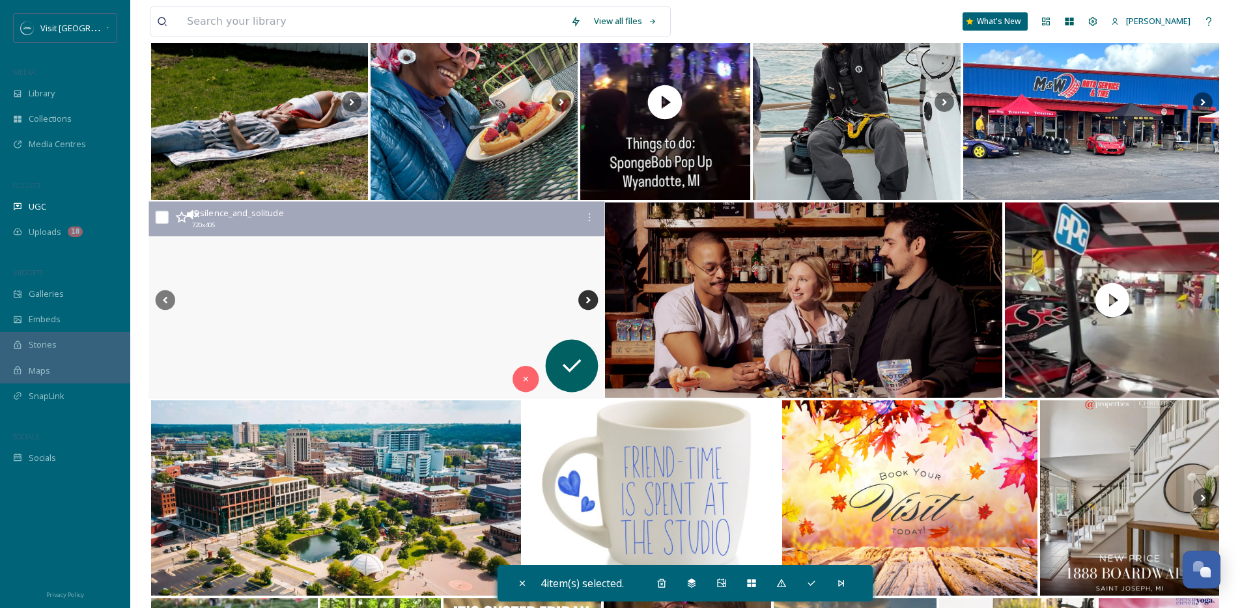
click at [586, 301] on icon at bounding box center [588, 301] width 20 height 20
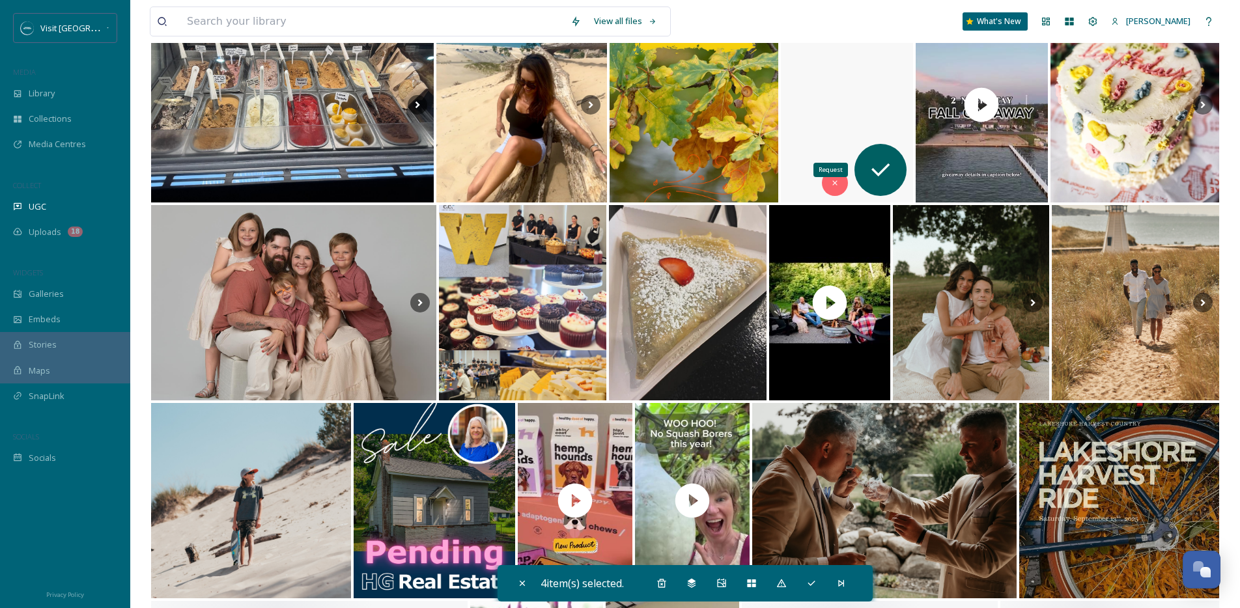
scroll to position [5156, 0]
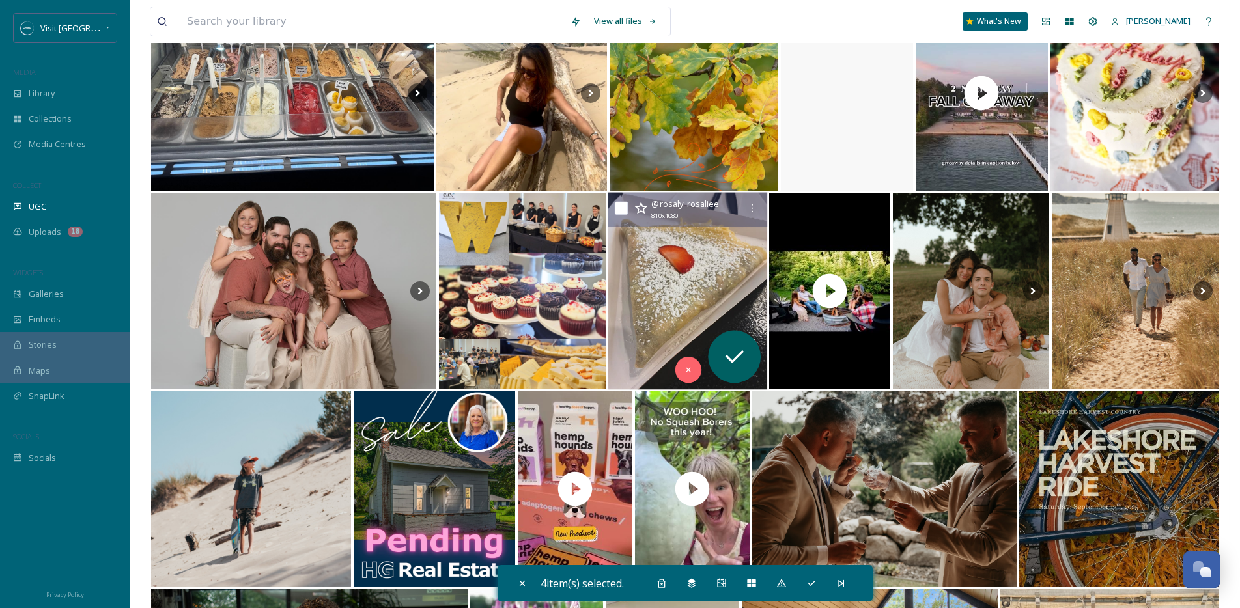
click at [718, 309] on img at bounding box center [688, 291] width 160 height 197
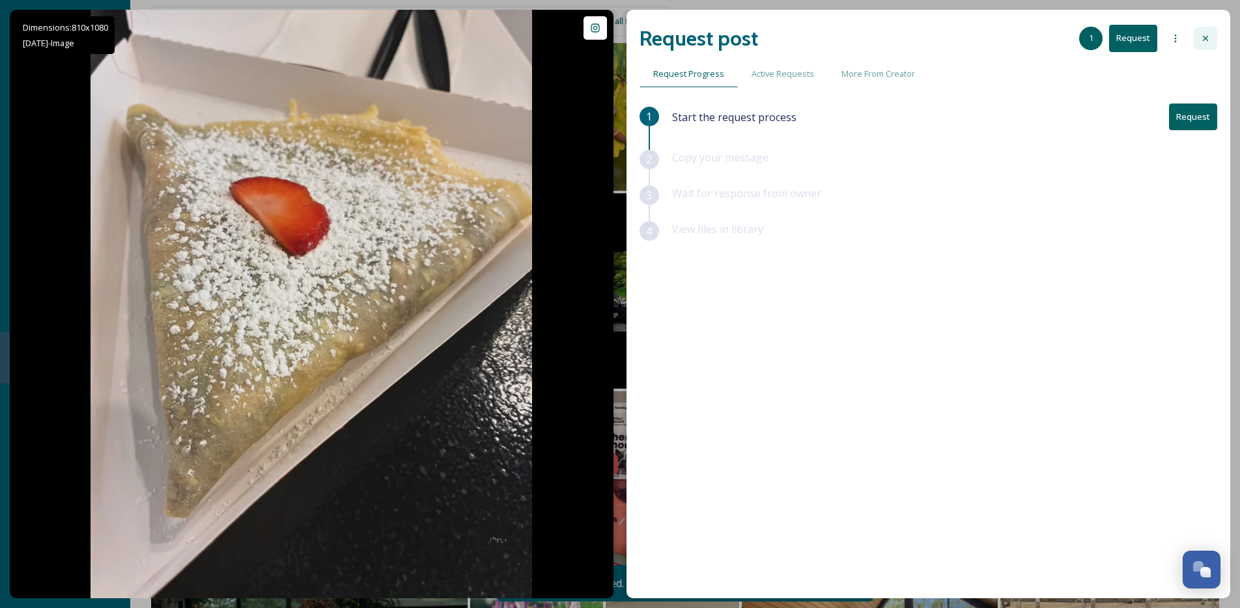
click at [1201, 39] on icon at bounding box center [1206, 38] width 10 height 10
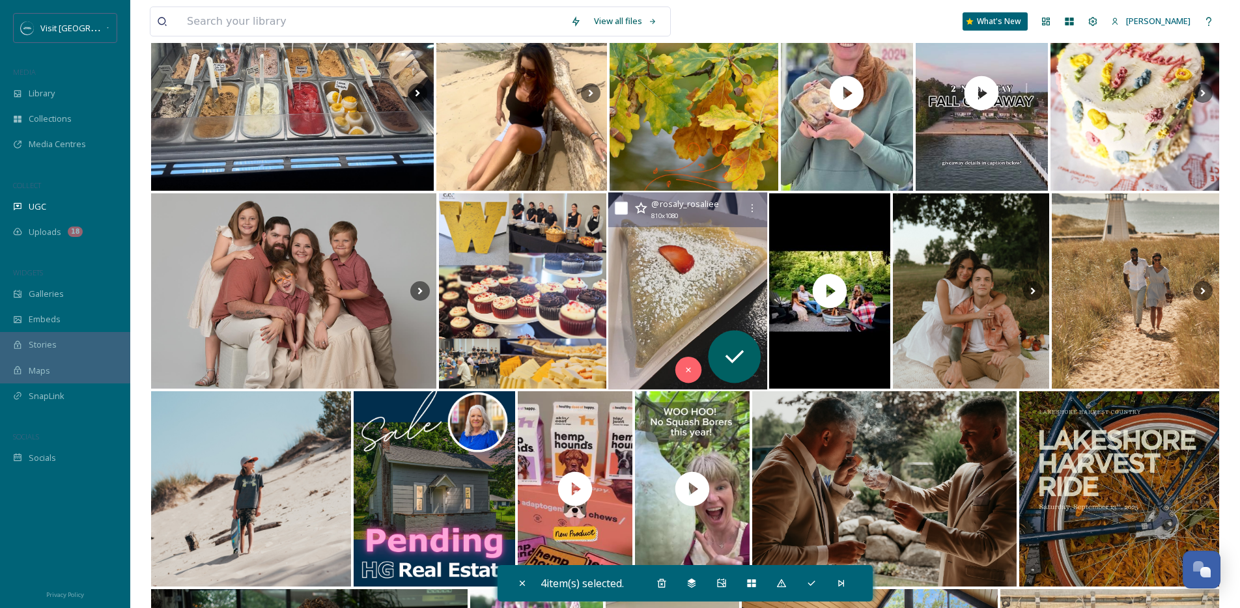
click at [621, 211] on input "checkbox" at bounding box center [621, 208] width 13 height 13
checkbox input "true"
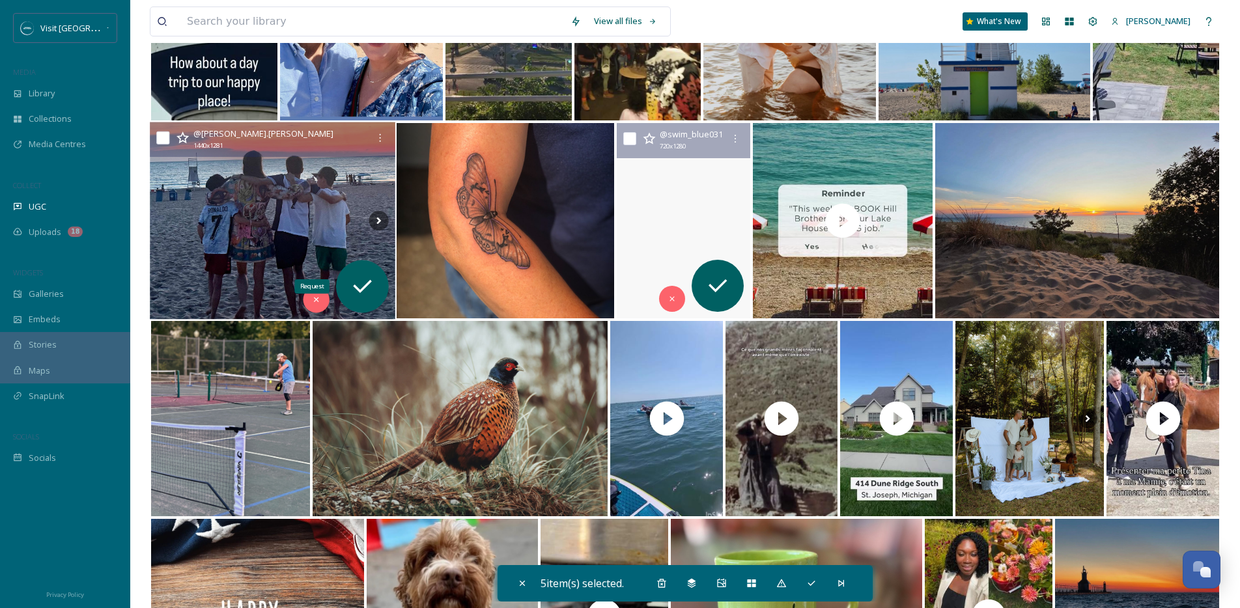
scroll to position [8990, 0]
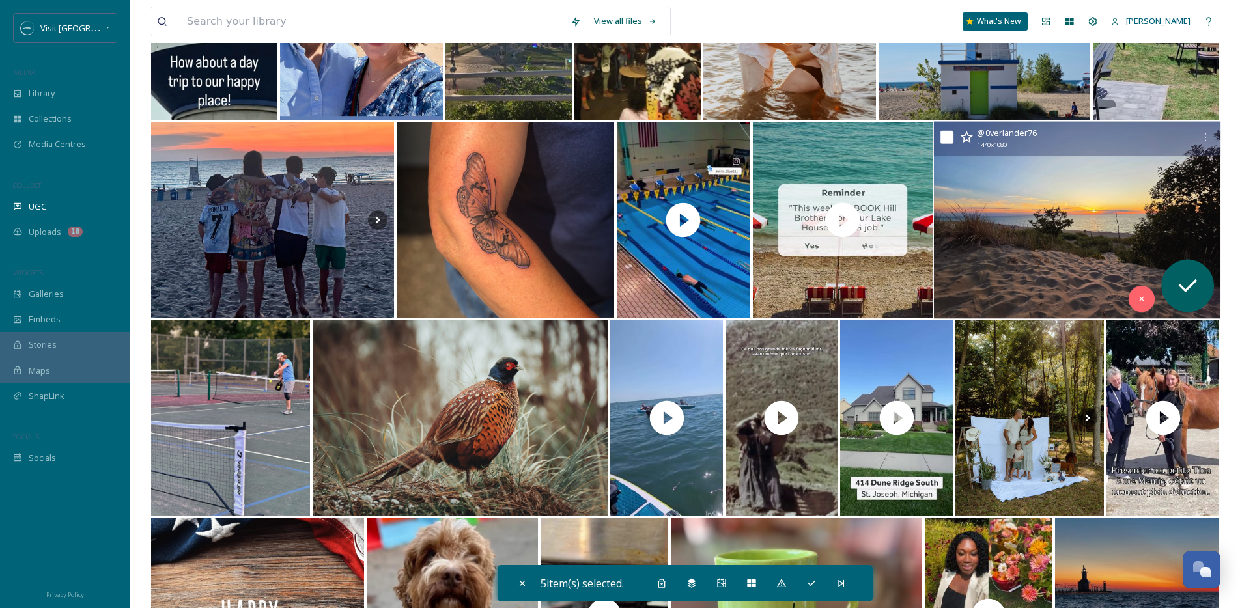
click at [1091, 242] on img at bounding box center [1077, 220] width 287 height 197
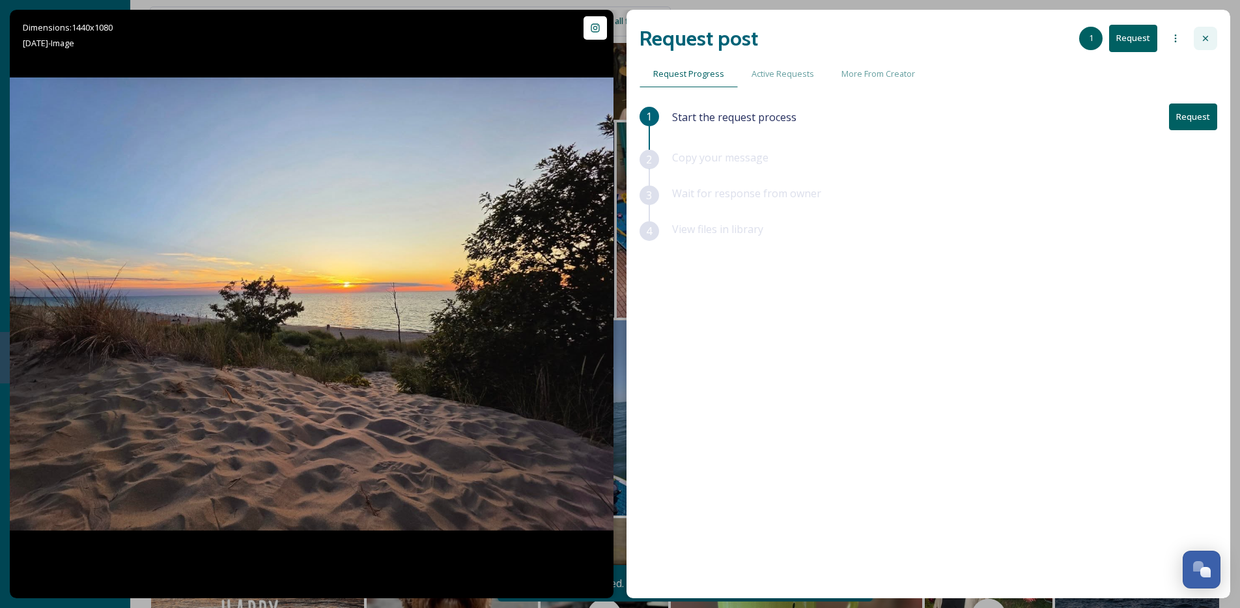
click at [1195, 35] on div at bounding box center [1205, 38] width 23 height 23
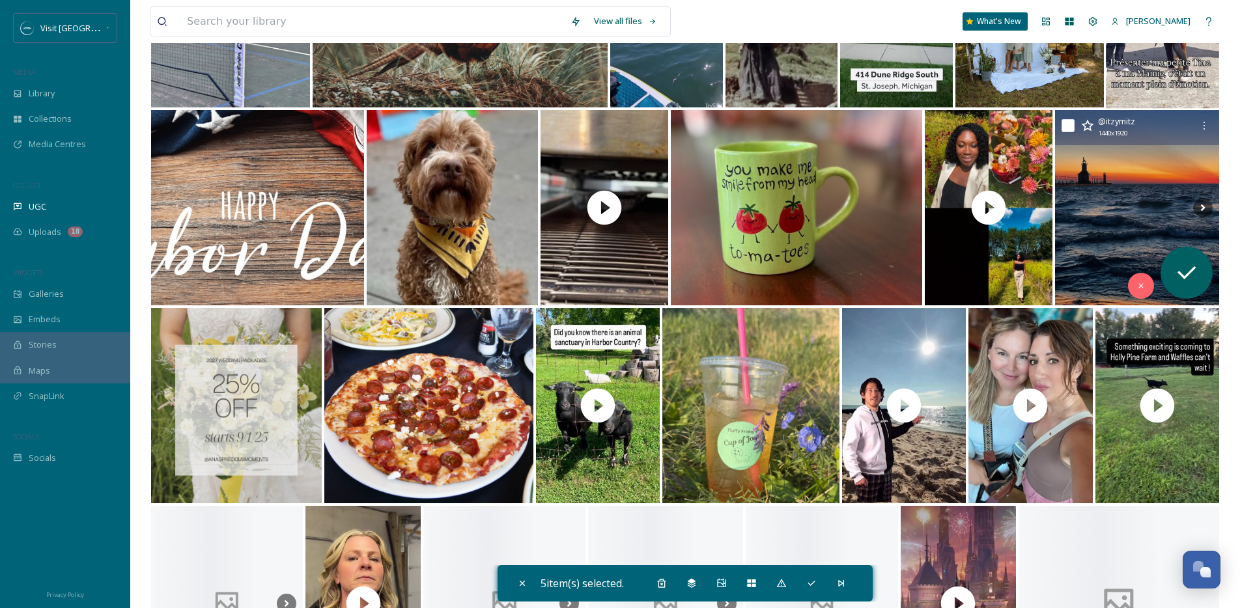
scroll to position [9404, 0]
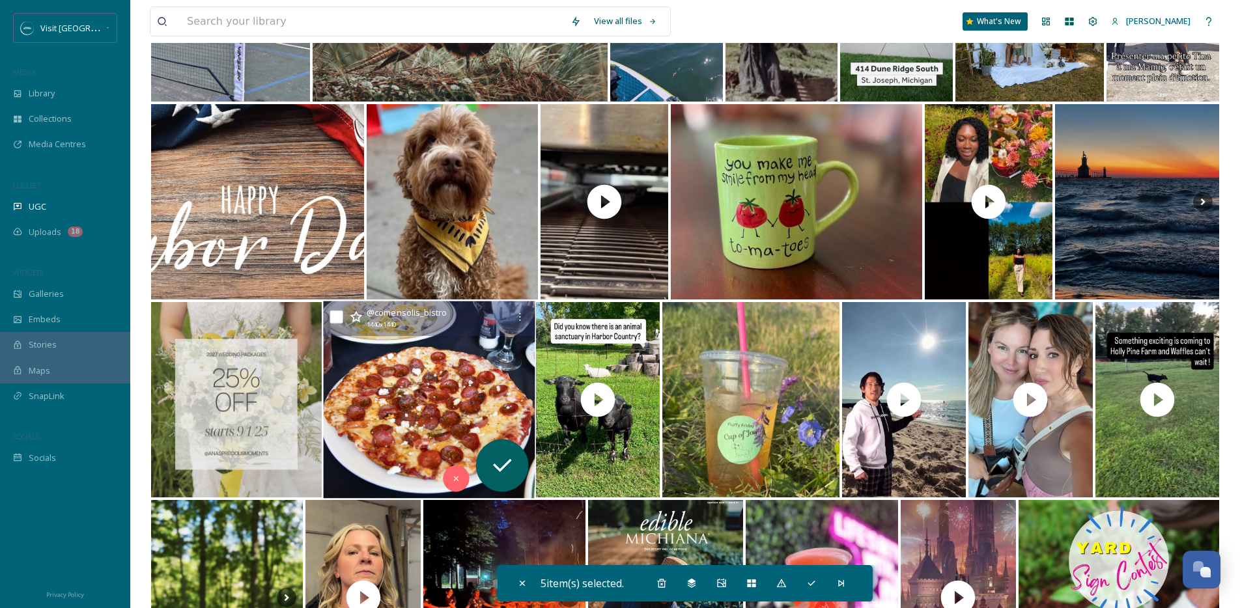
click at [477, 366] on img at bounding box center [429, 400] width 212 height 197
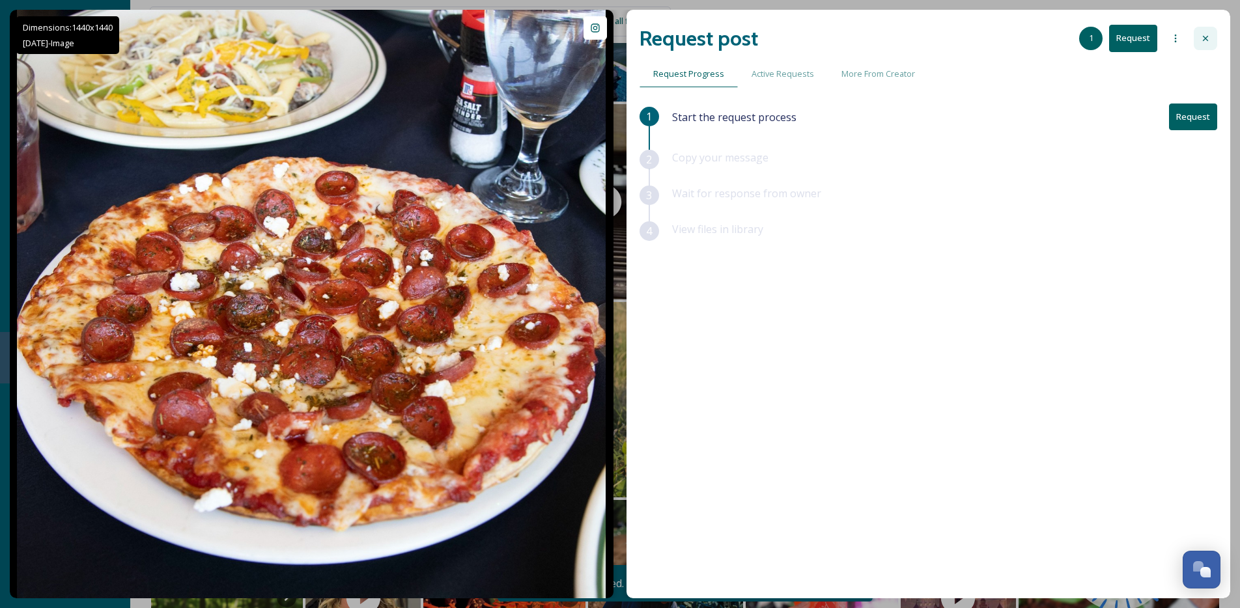
click at [1202, 32] on div at bounding box center [1205, 38] width 23 height 23
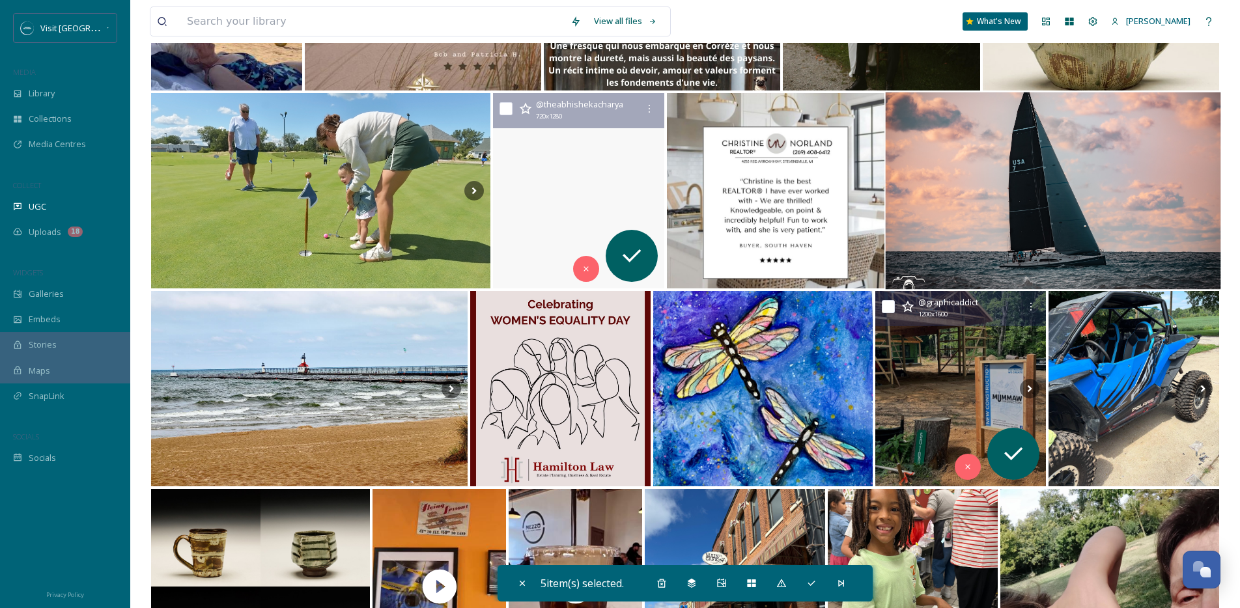
scroll to position [14893, 0]
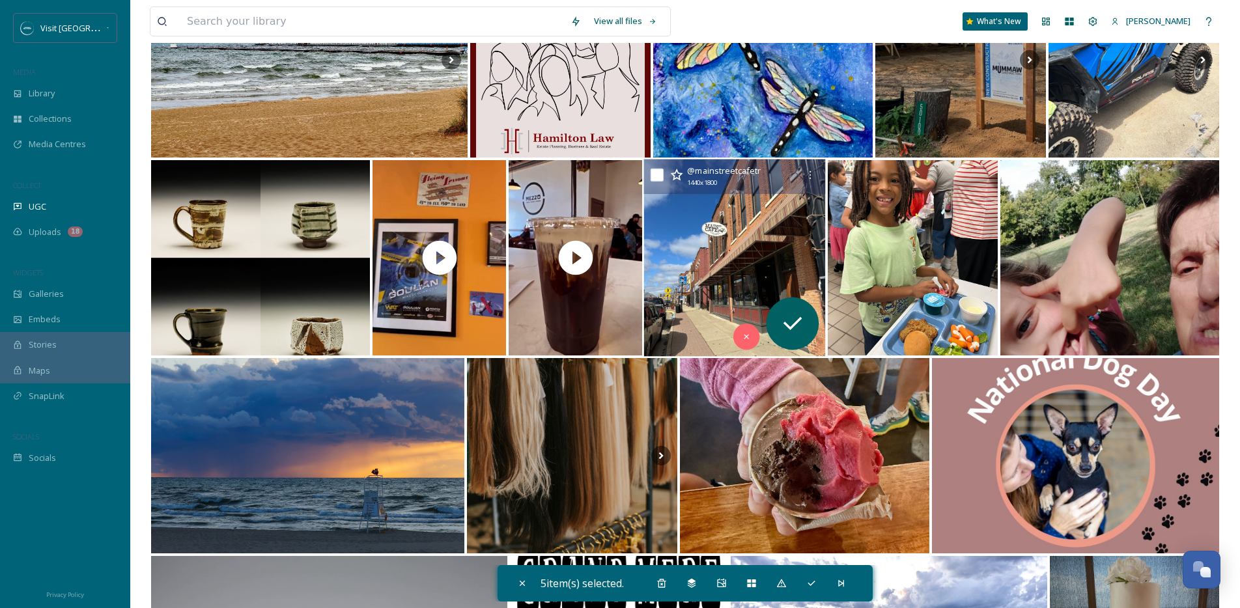
click at [756, 248] on img at bounding box center [735, 258] width 182 height 197
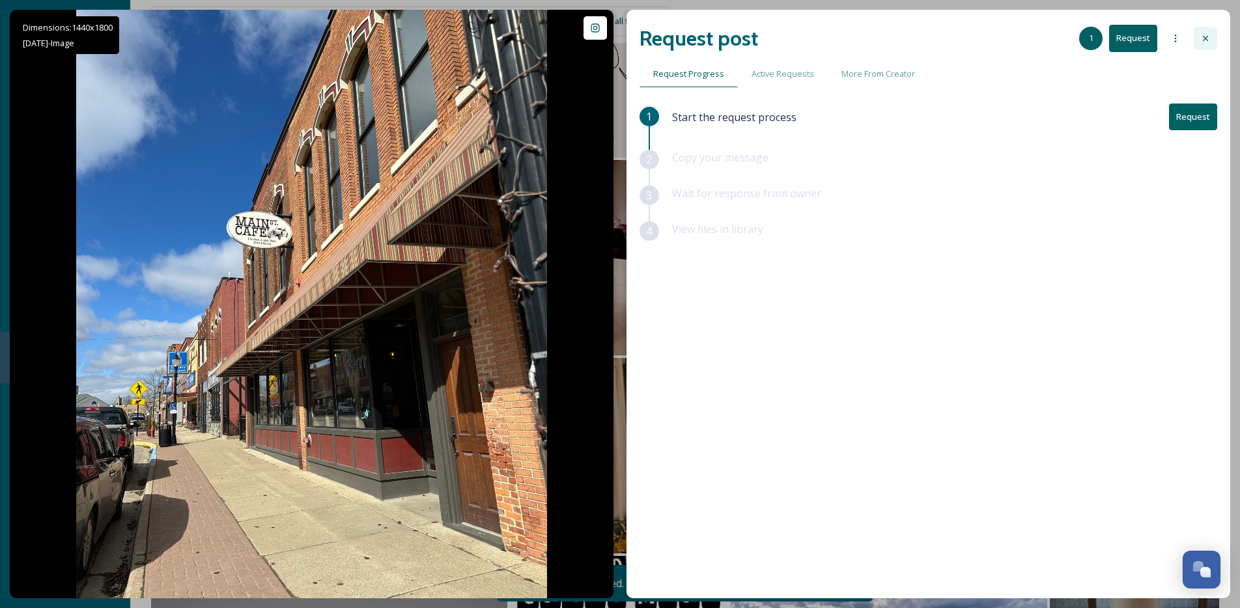
click at [1204, 41] on icon at bounding box center [1206, 38] width 10 height 10
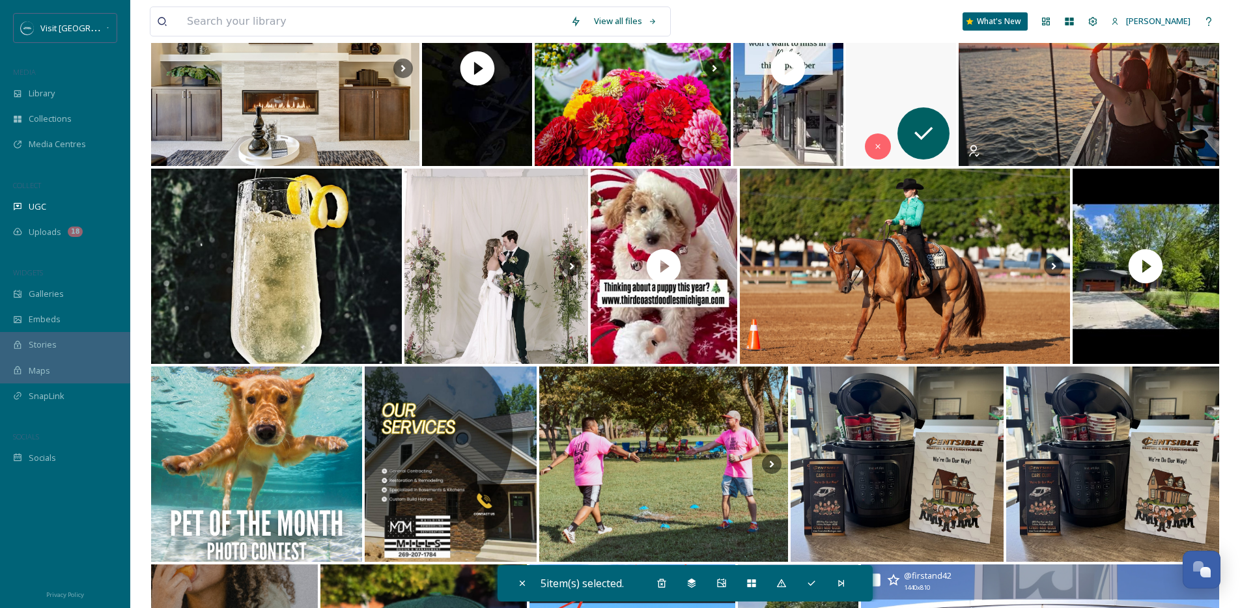
scroll to position [3098, 0]
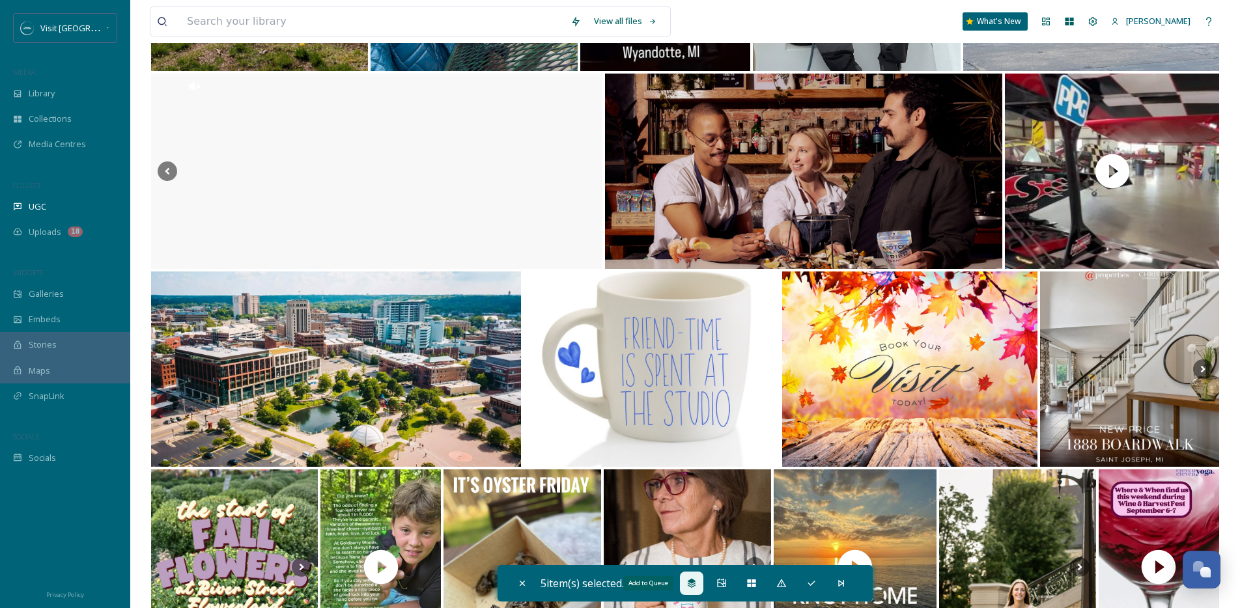
click at [696, 588] on icon at bounding box center [692, 583] width 10 height 10
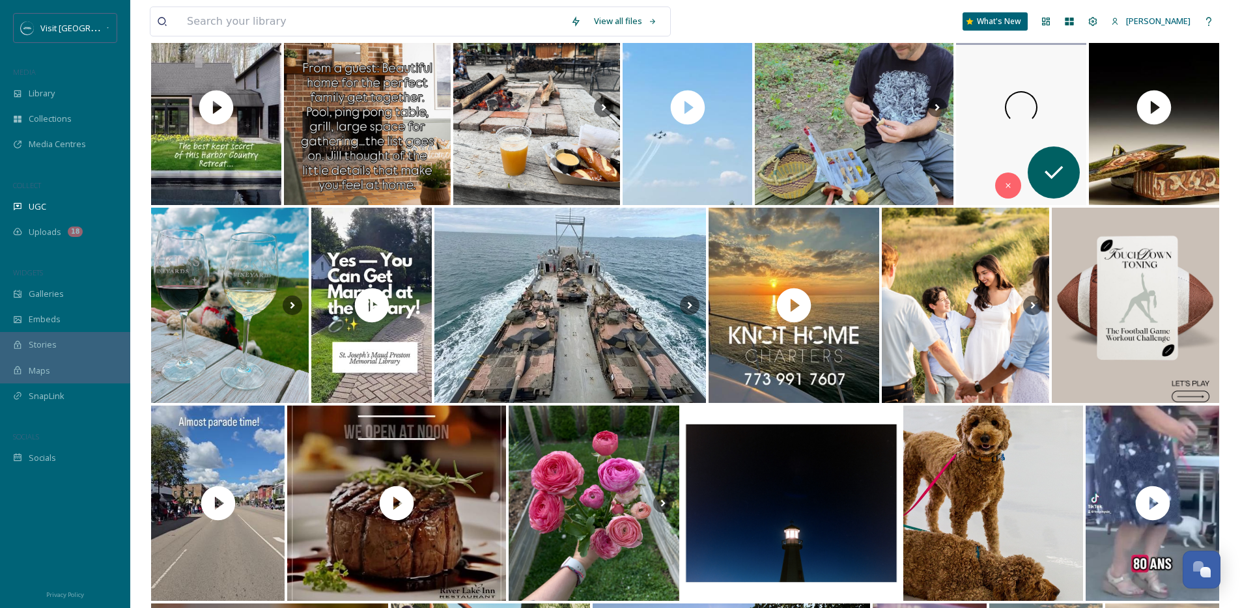
scroll to position [0, 0]
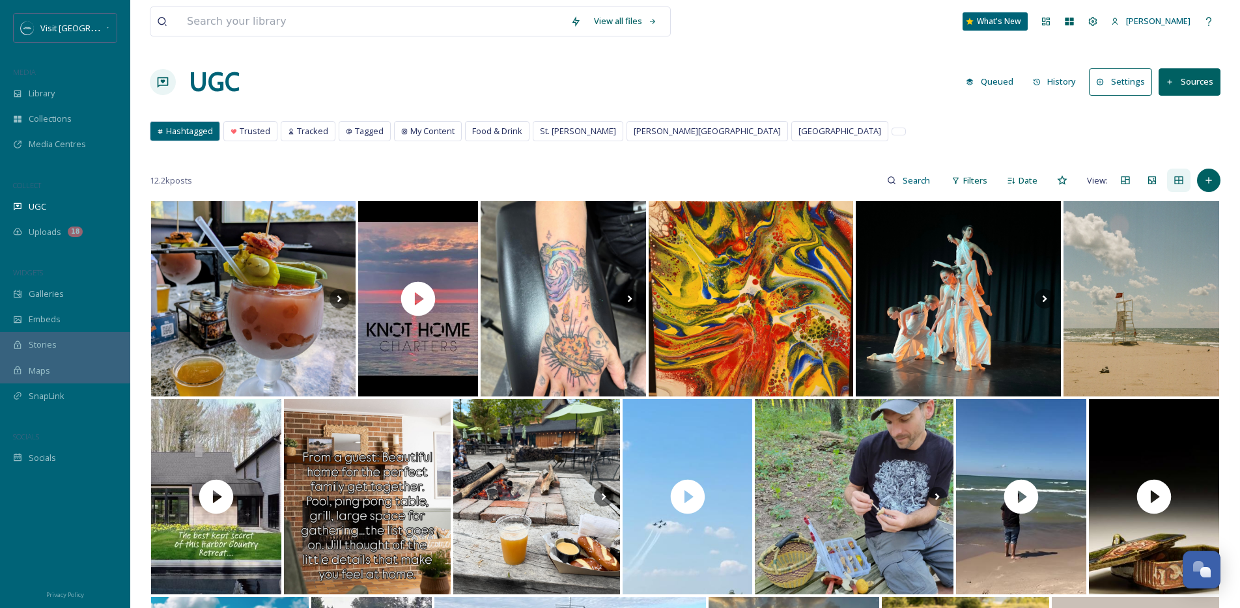
click at [1006, 82] on button "Queued" at bounding box center [989, 81] width 61 height 25
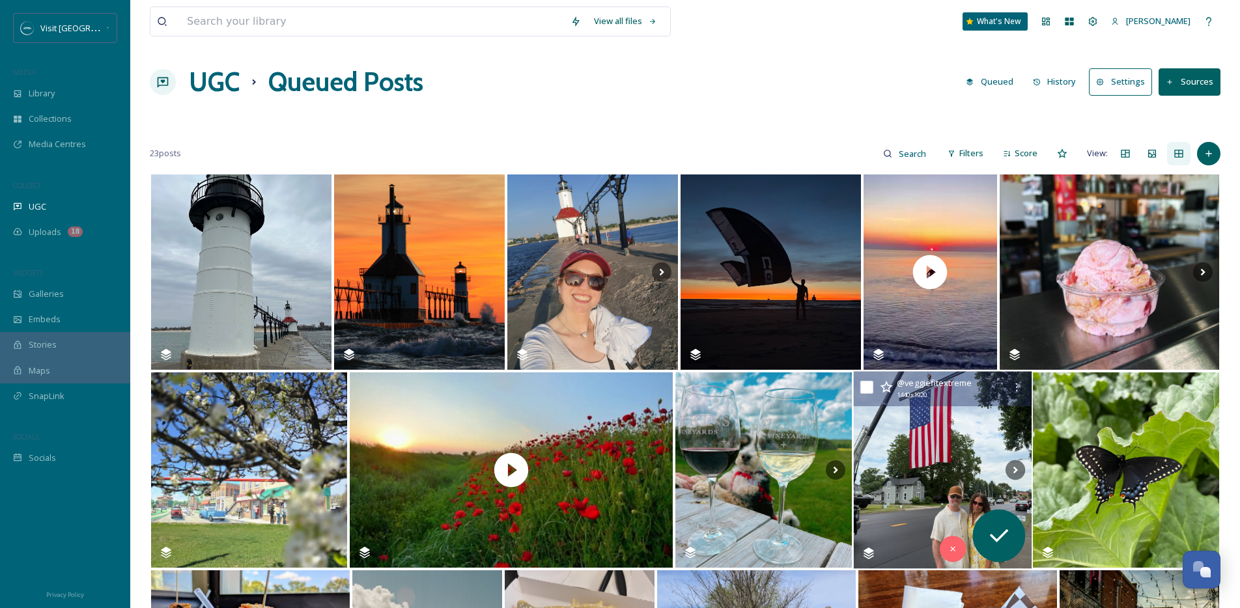
scroll to position [156, 0]
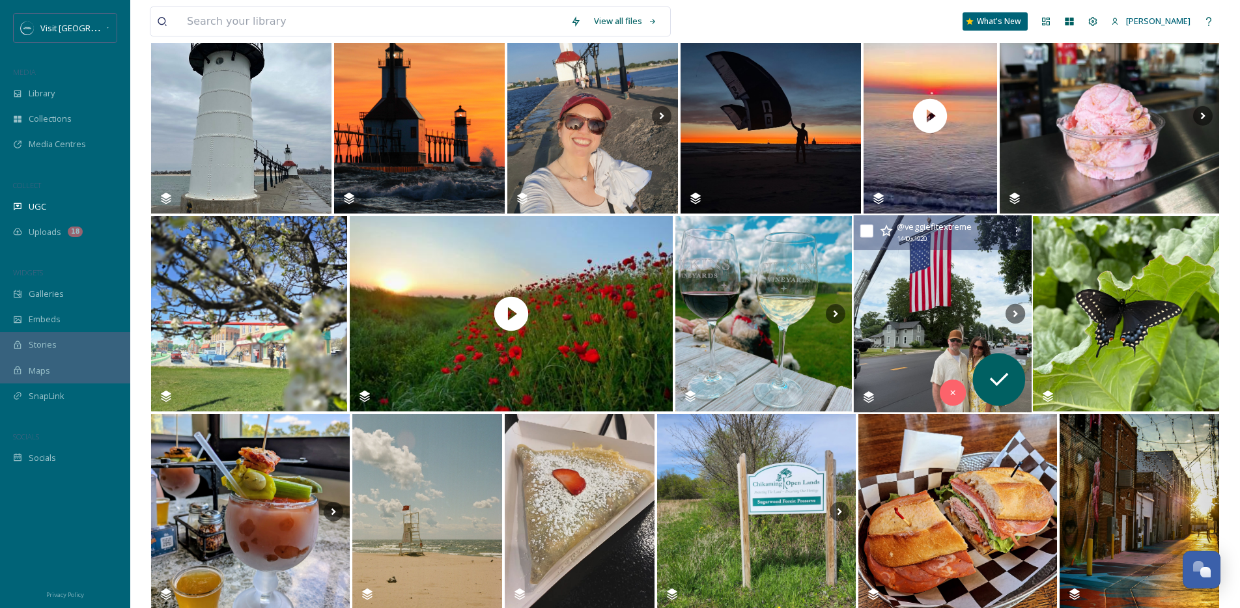
click at [1027, 319] on img at bounding box center [942, 314] width 178 height 197
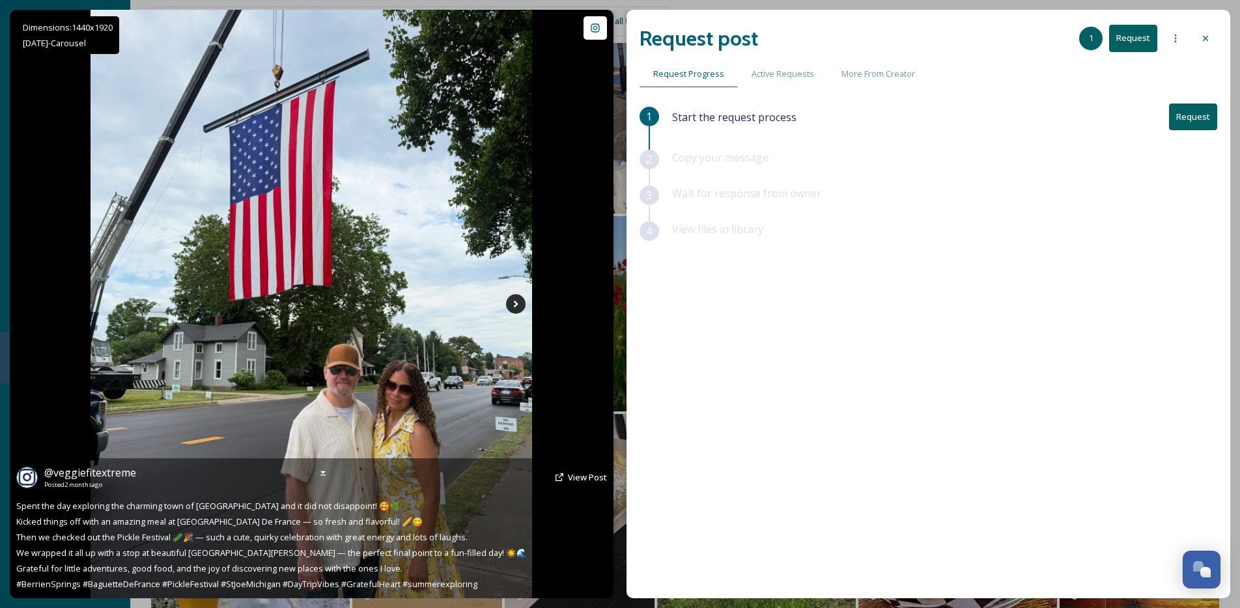
click at [520, 302] on icon at bounding box center [516, 304] width 20 height 20
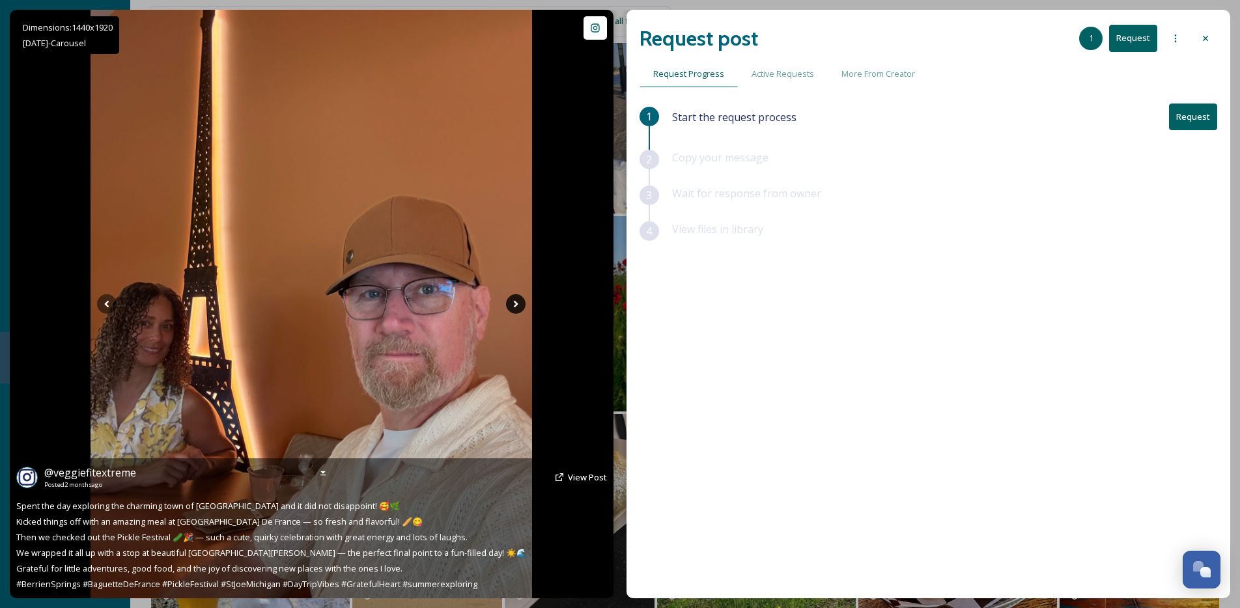
click at [520, 302] on icon at bounding box center [516, 304] width 20 height 20
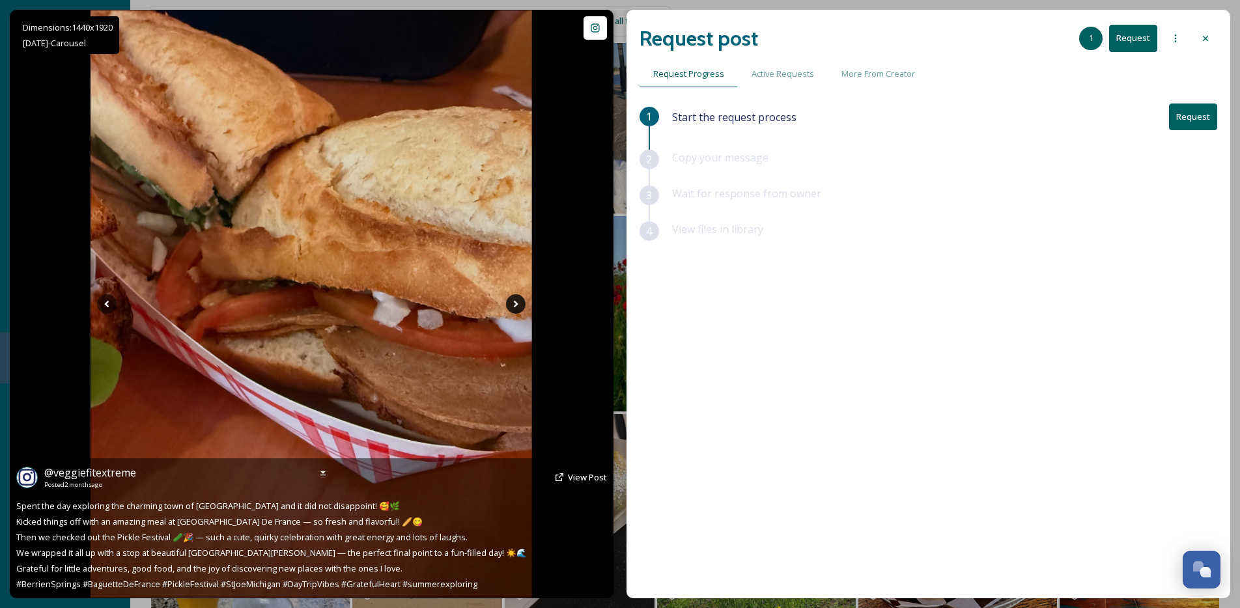
click at [520, 302] on icon at bounding box center [516, 304] width 20 height 20
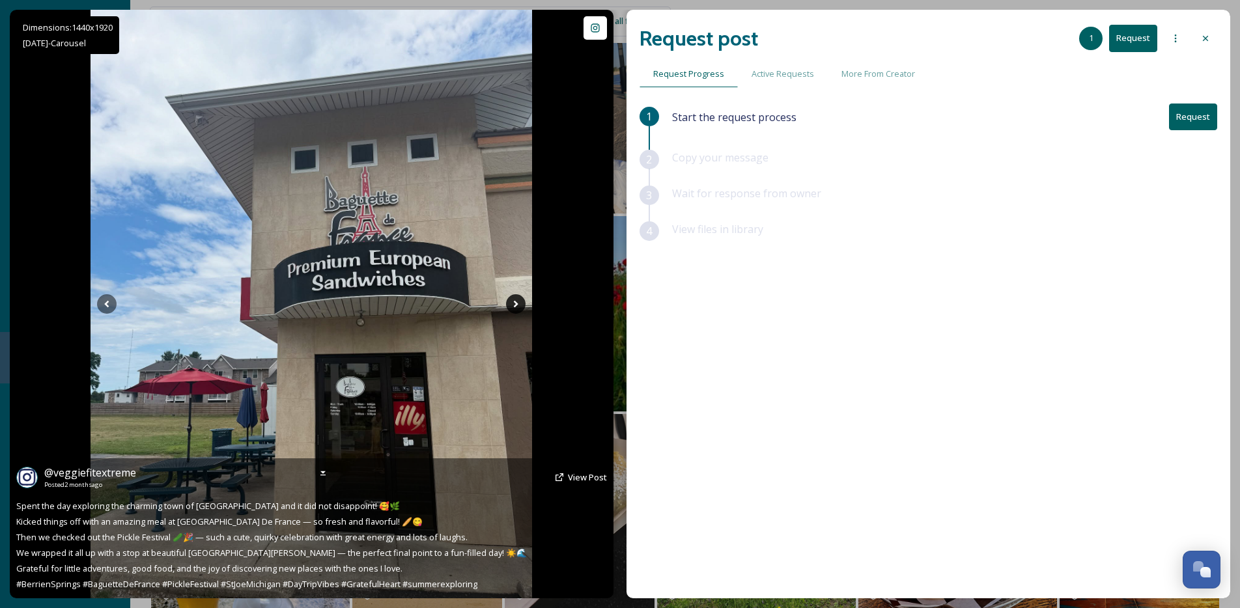
click at [519, 306] on icon at bounding box center [516, 304] width 20 height 20
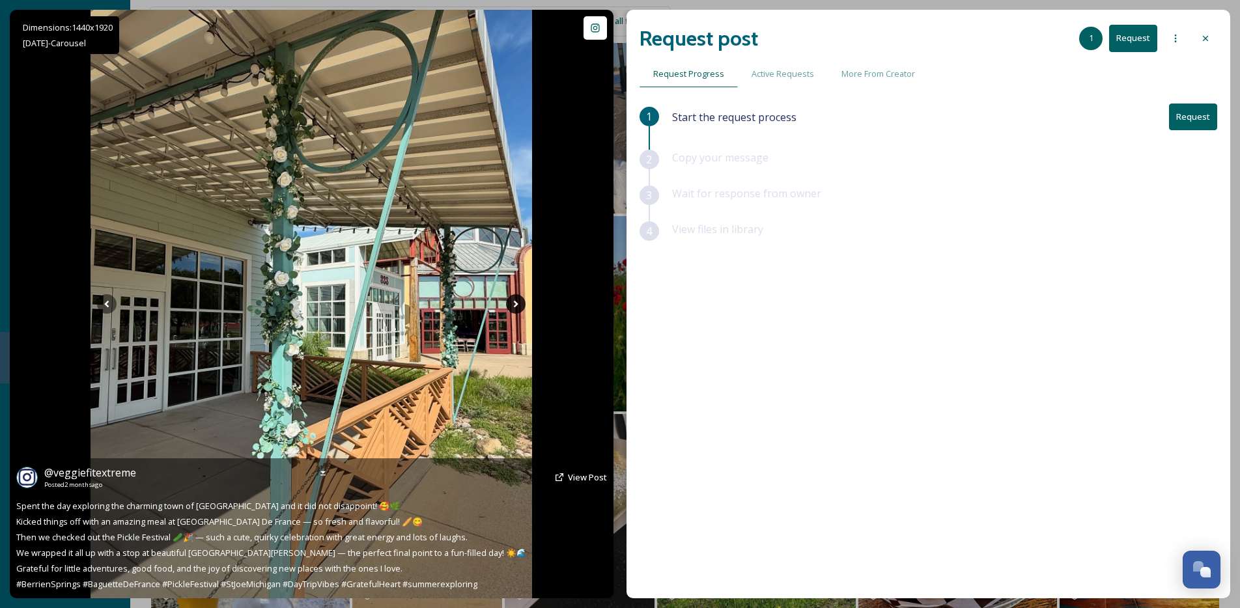
click at [518, 305] on icon at bounding box center [516, 304] width 20 height 20
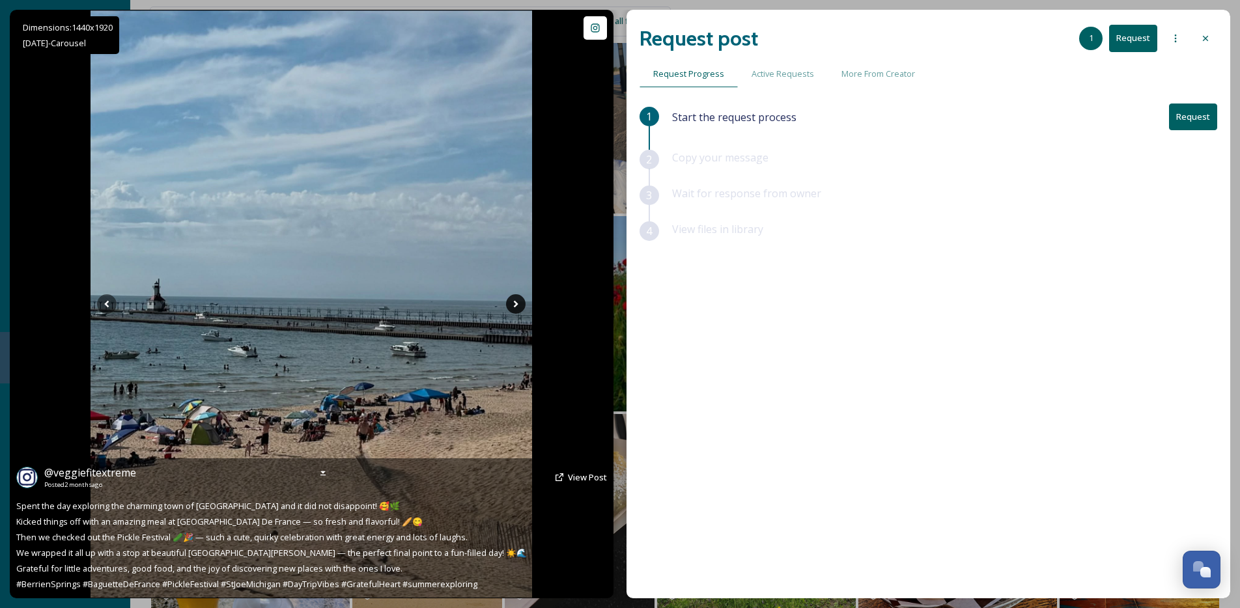
click at [518, 305] on icon at bounding box center [516, 304] width 20 height 20
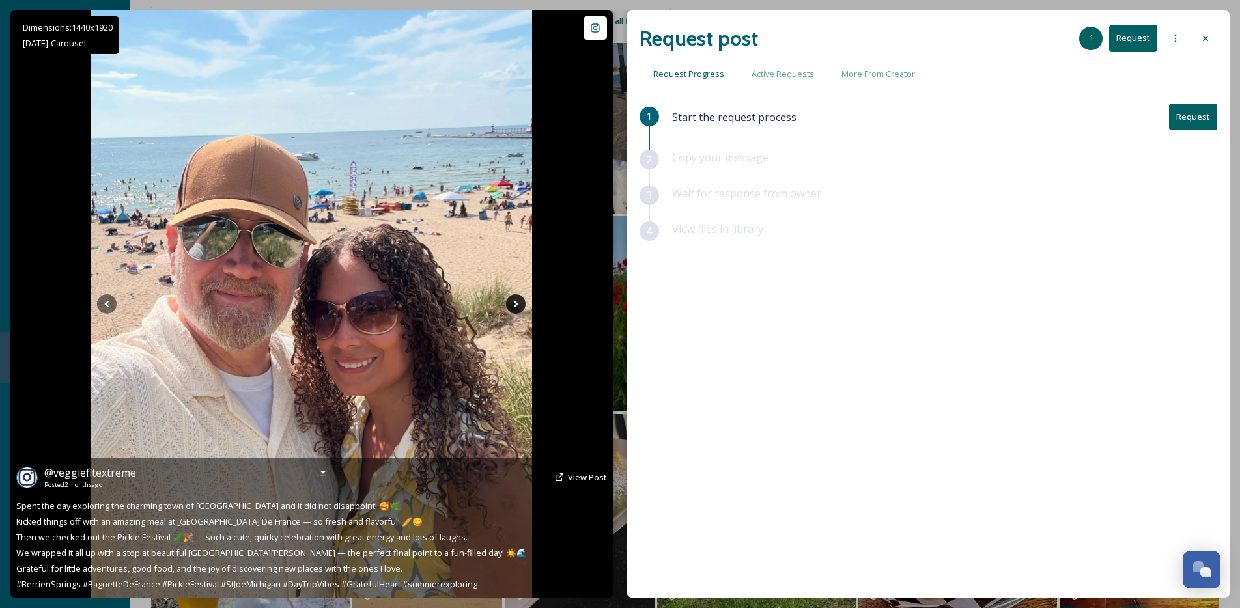
click at [520, 304] on icon at bounding box center [516, 304] width 20 height 20
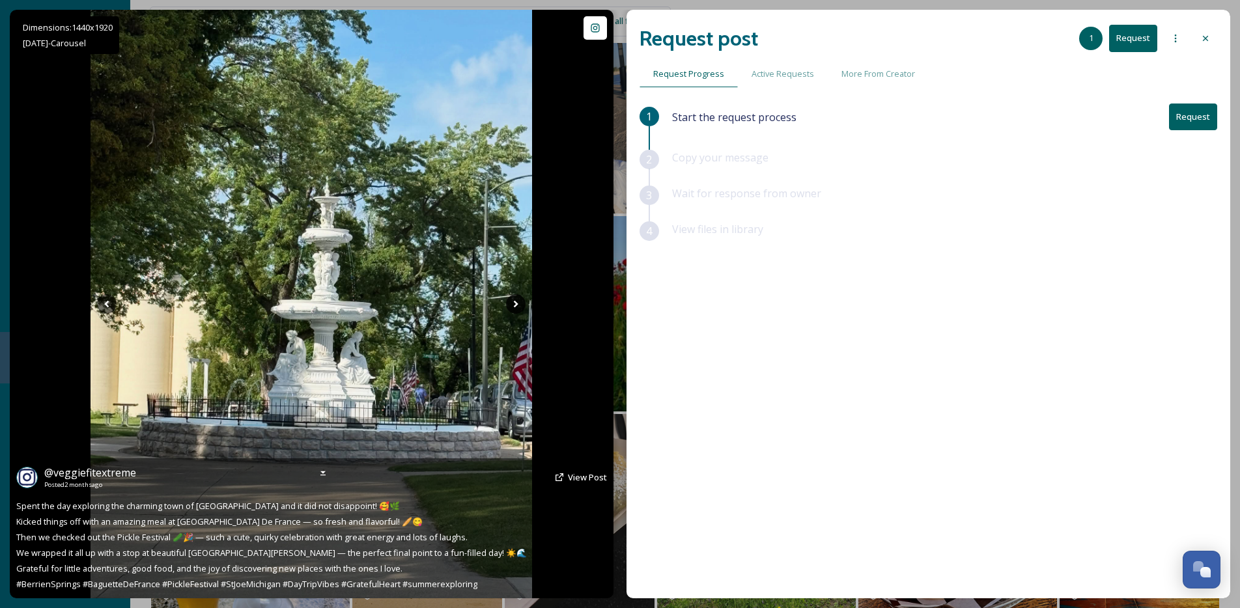
click at [520, 305] on icon at bounding box center [516, 304] width 20 height 20
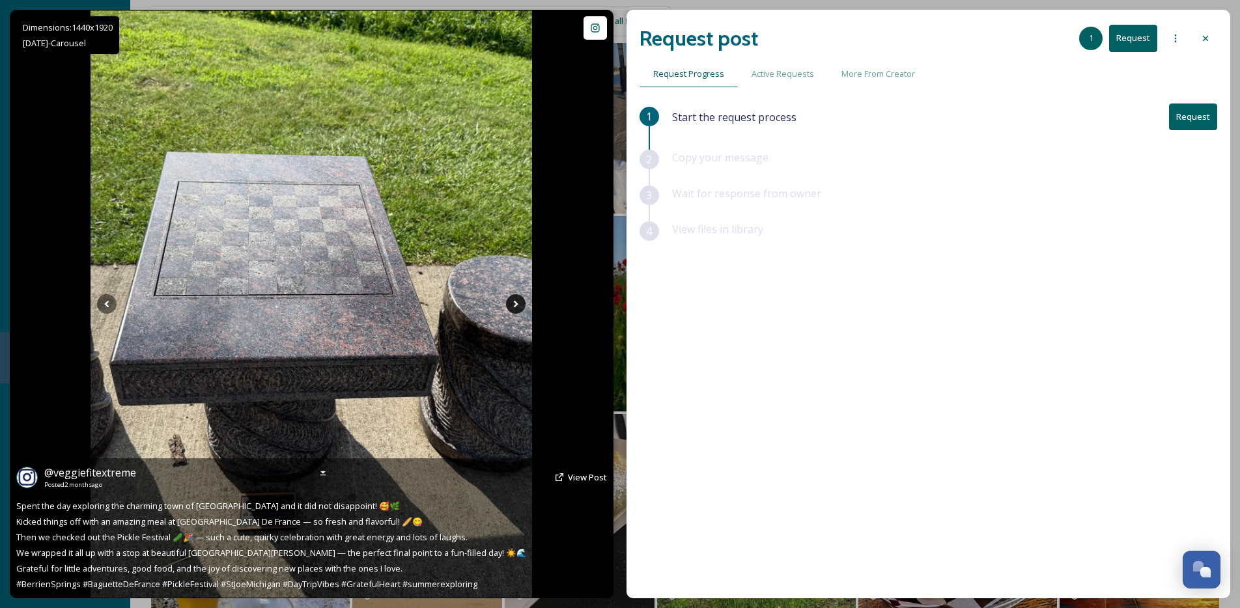
click at [520, 305] on icon at bounding box center [516, 304] width 20 height 20
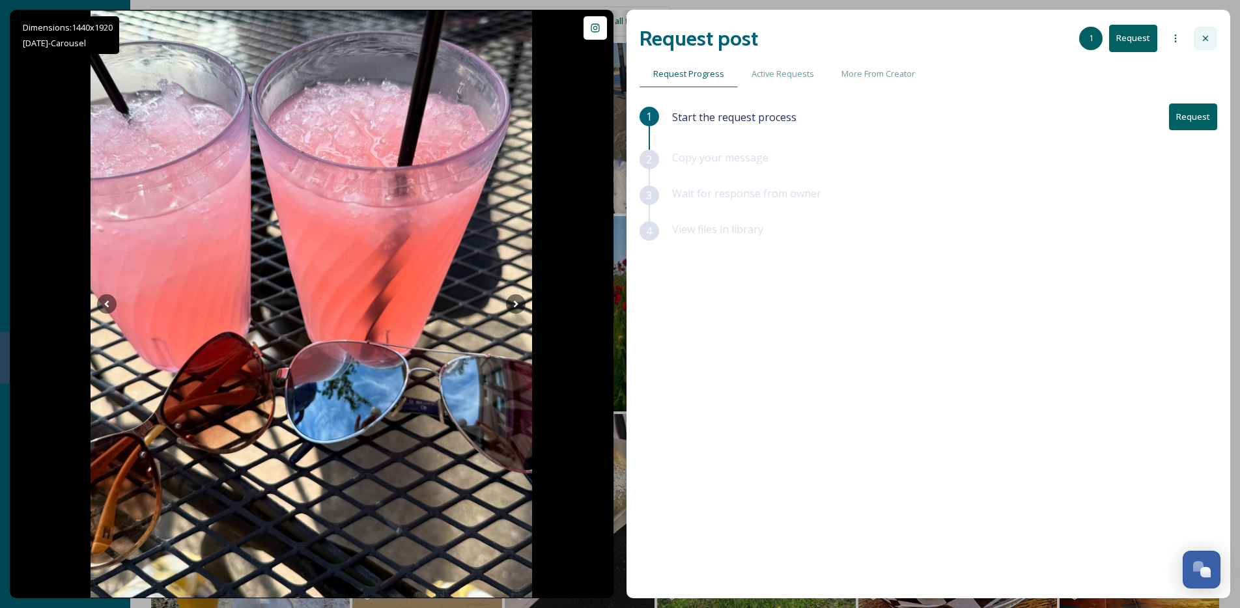
click at [1210, 38] on icon at bounding box center [1206, 38] width 10 height 10
